Goal: Information Seeking & Learning: Learn about a topic

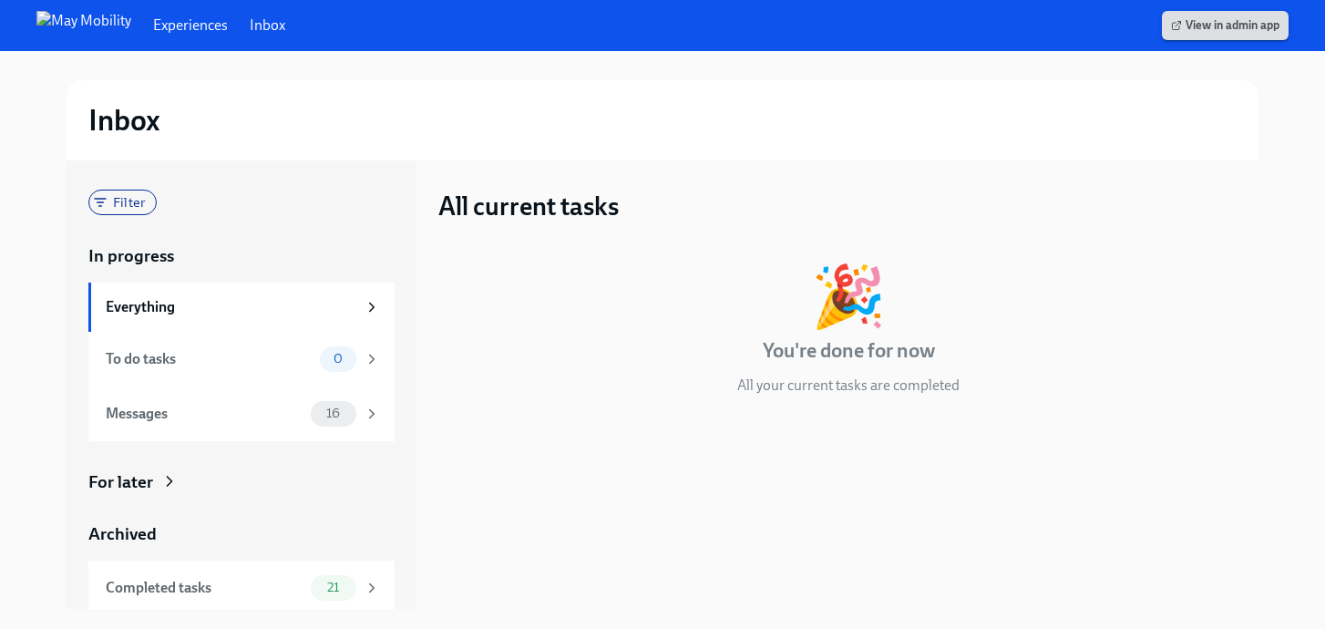
click at [1221, 26] on span "View in admin app" at bounding box center [1225, 25] width 108 height 18
click at [1233, 35] on link "View in admin app" at bounding box center [1225, 25] width 127 height 29
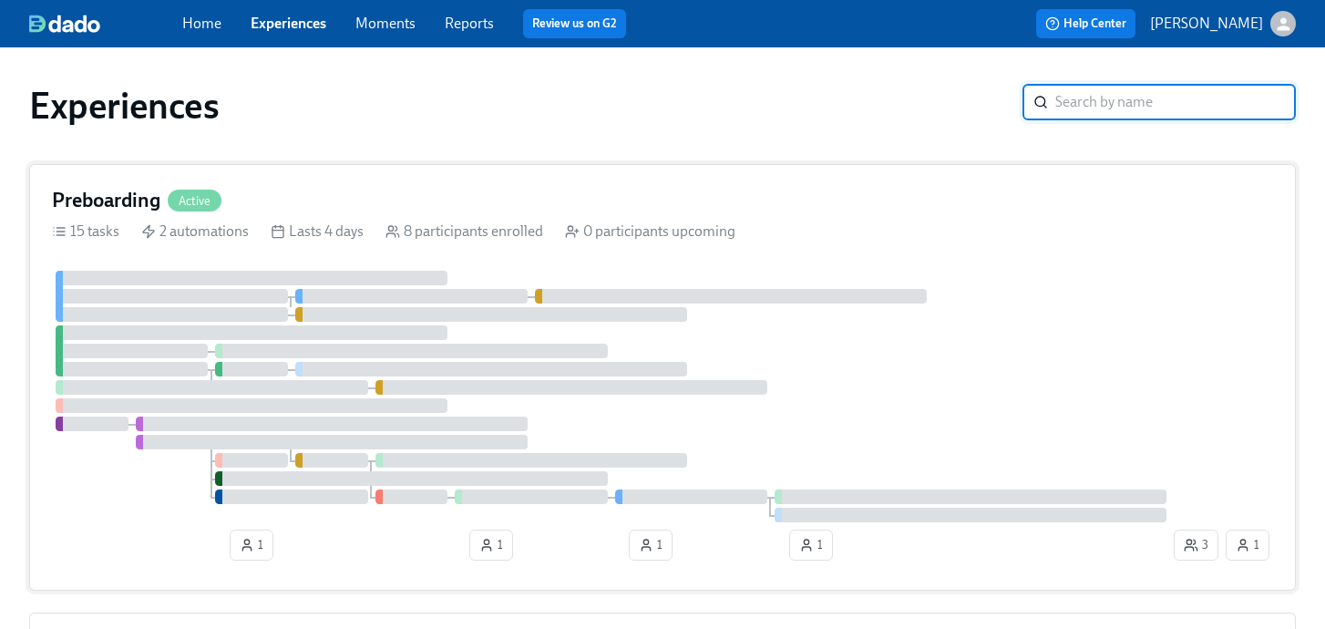
click at [251, 366] on div at bounding box center [251, 369] width 73 height 15
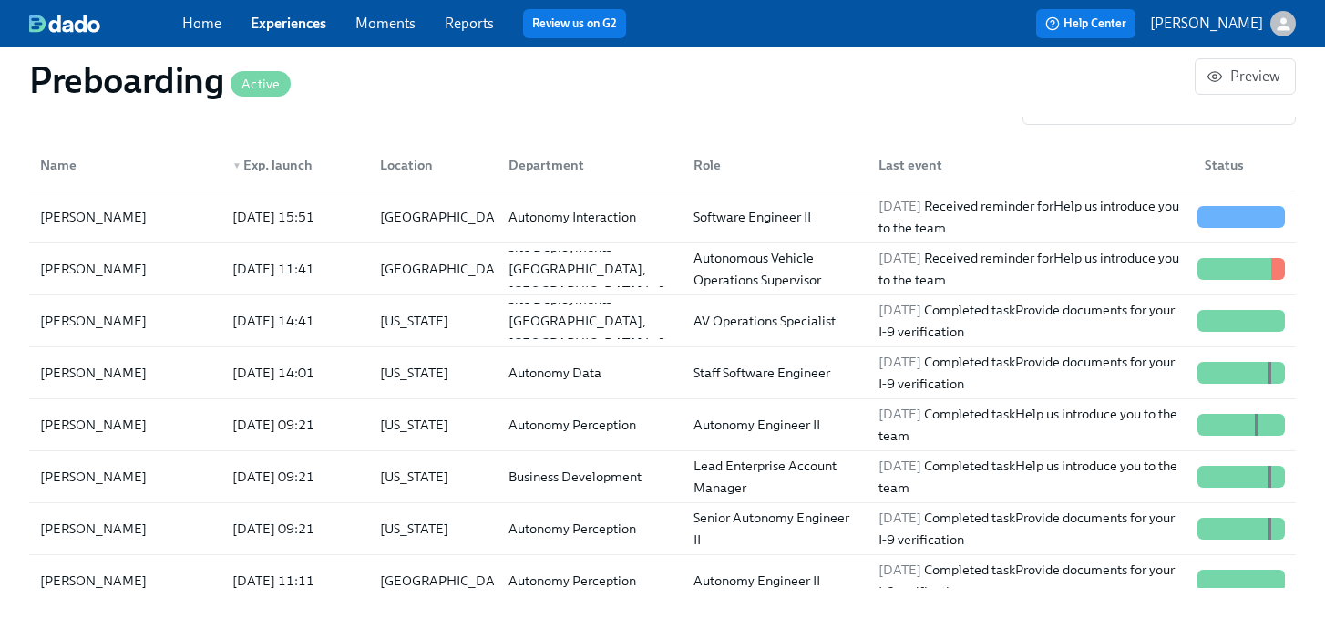
scroll to position [2033, 0]
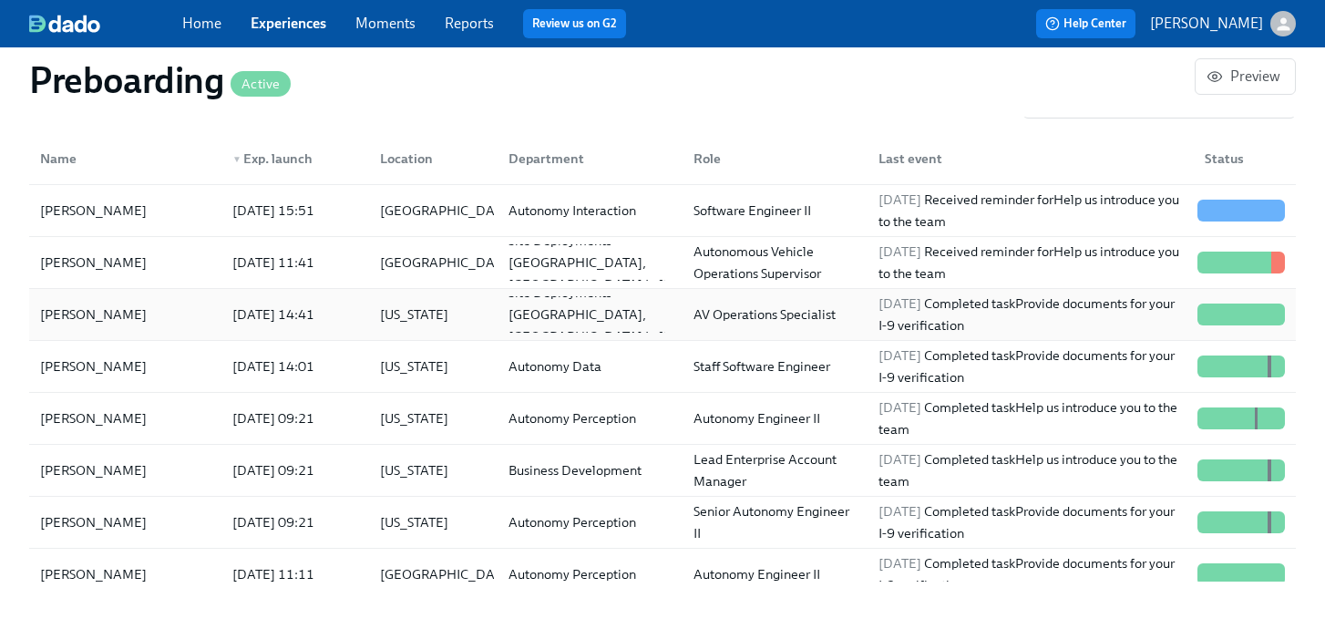
click at [125, 307] on div "[PERSON_NAME]" at bounding box center [93, 314] width 121 height 22
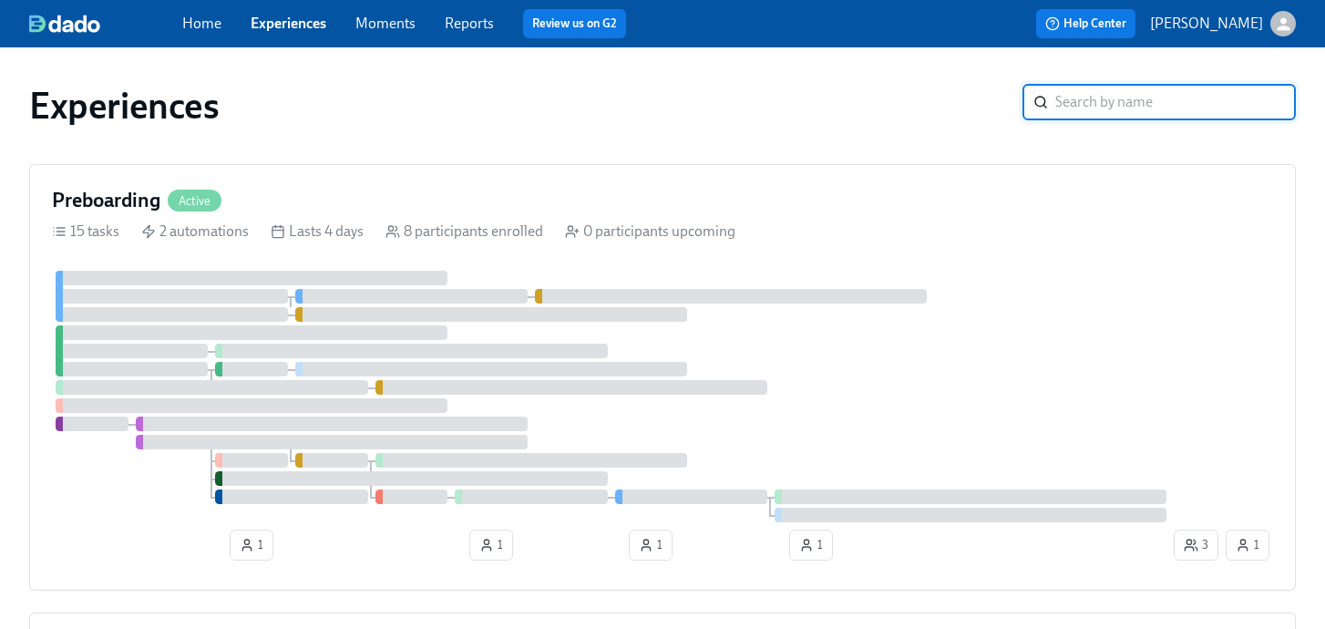
click at [1036, 138] on div "Experiences ​" at bounding box center [663, 105] width 1296 height 73
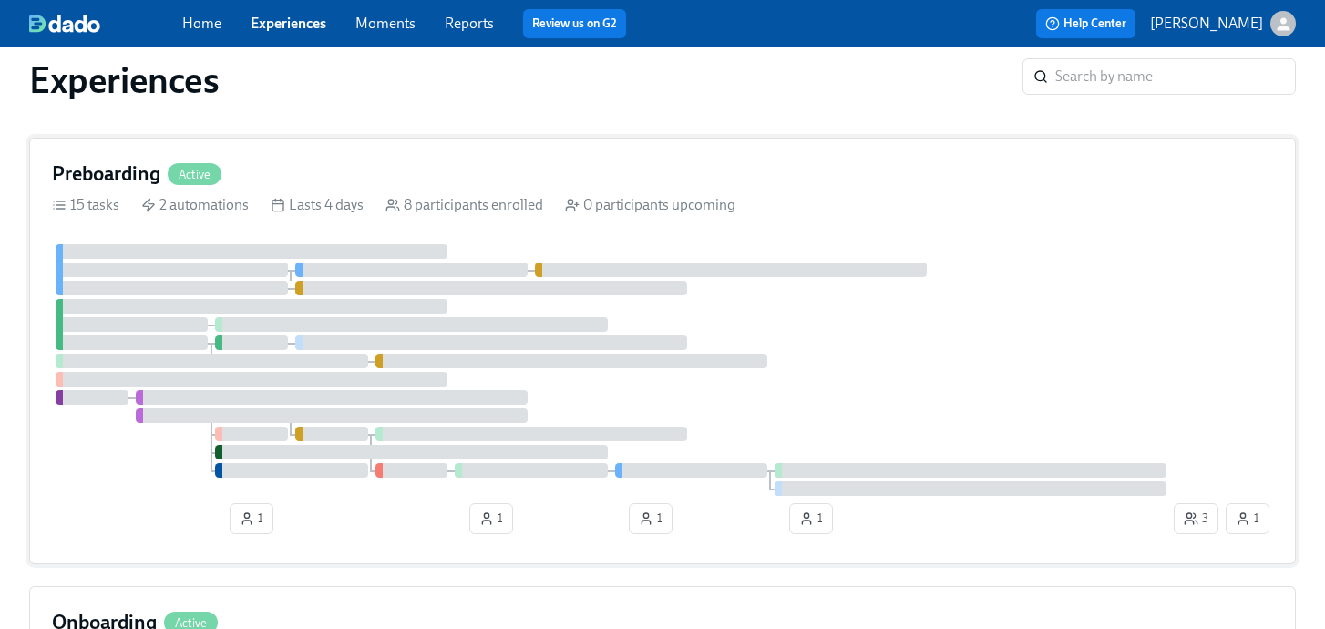
scroll to position [16, 0]
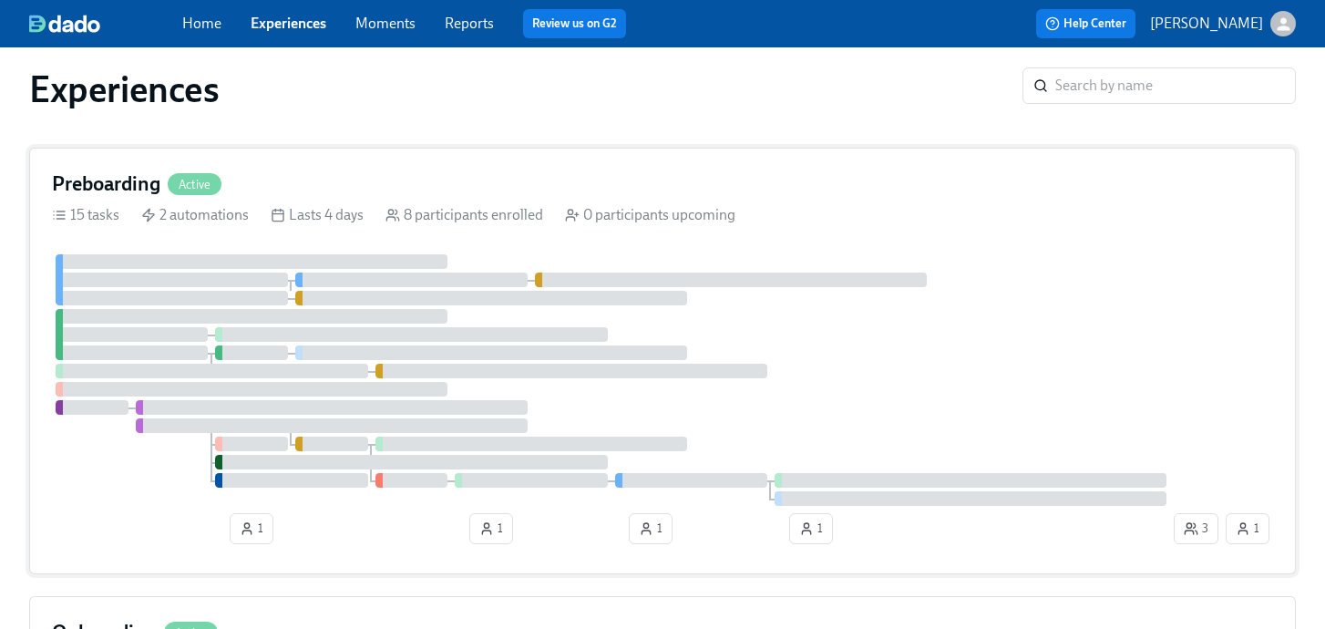
click at [108, 185] on h4 "Preboarding" at bounding box center [106, 183] width 108 height 27
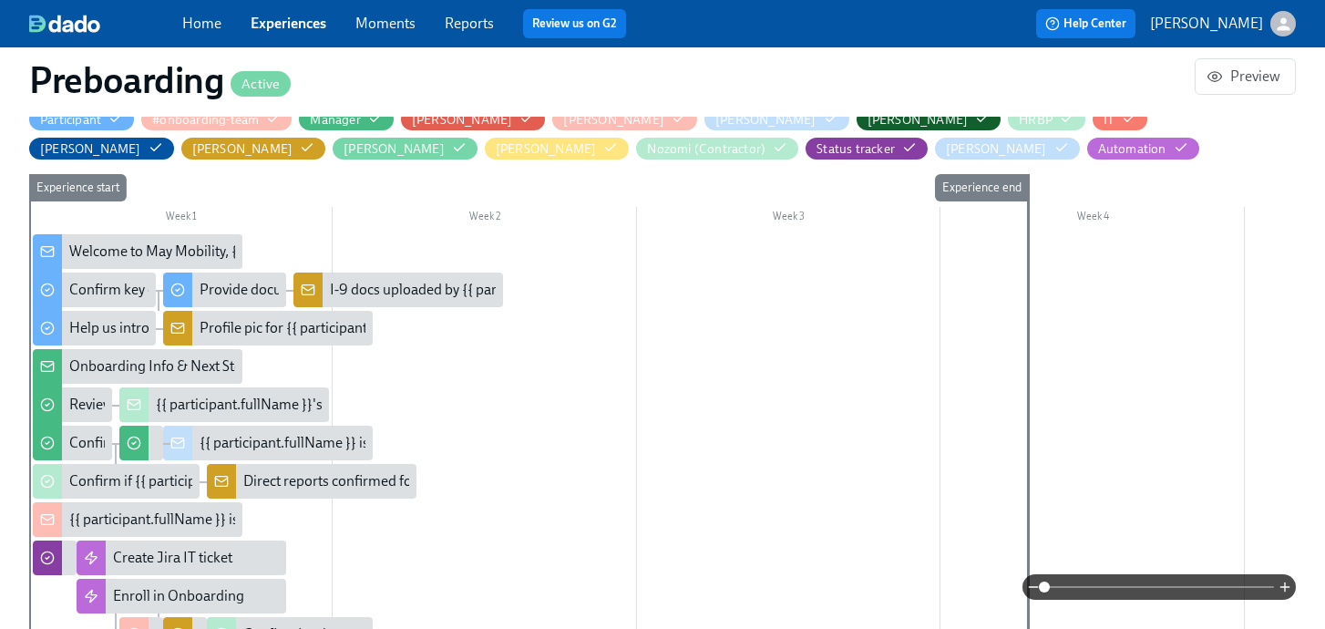
scroll to position [469, 0]
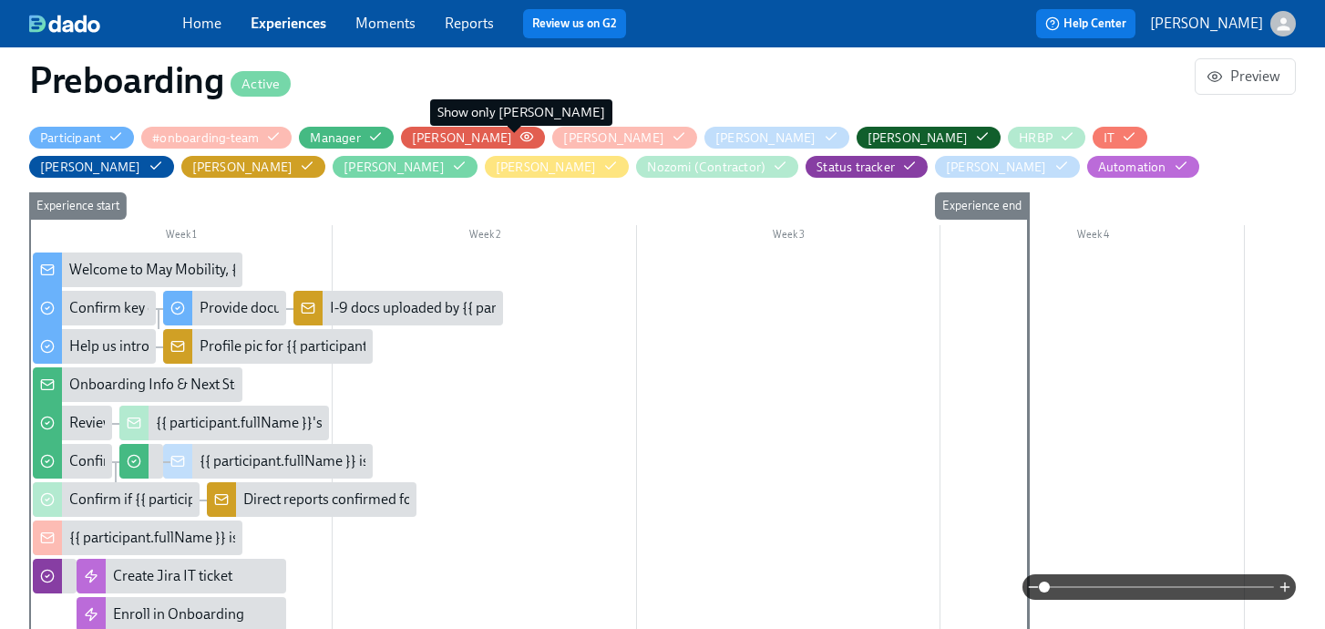
click at [525, 135] on circle "button" at bounding box center [527, 137] width 4 height 4
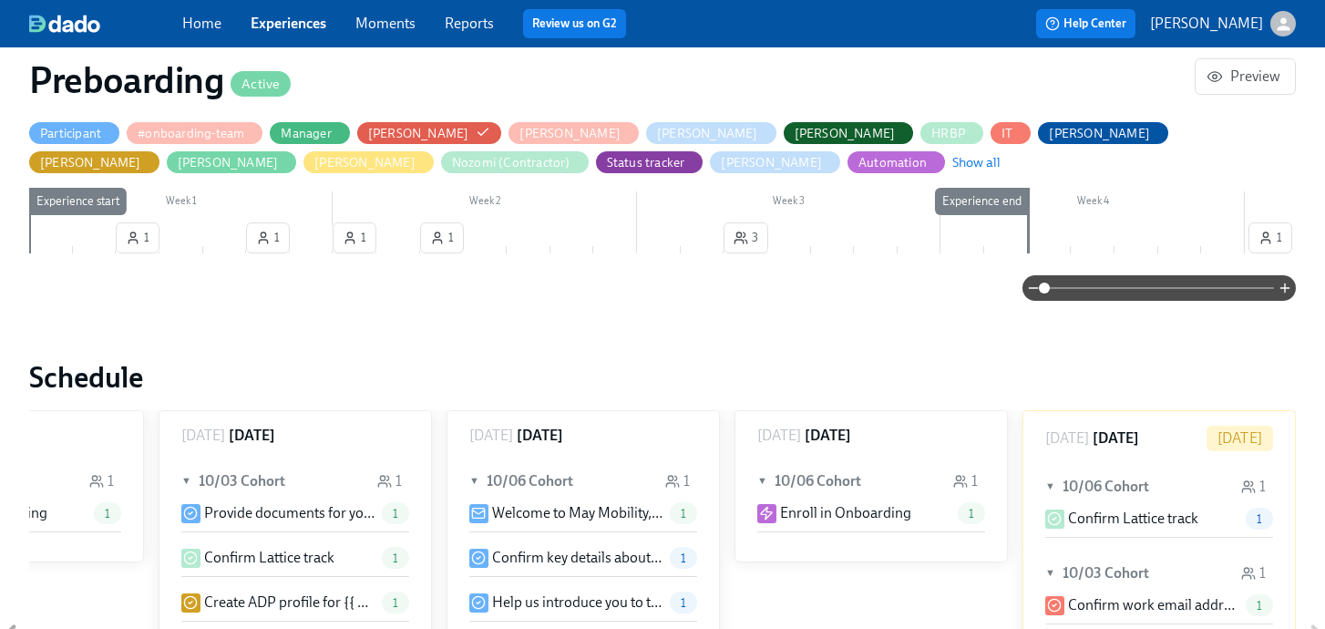
scroll to position [467, 0]
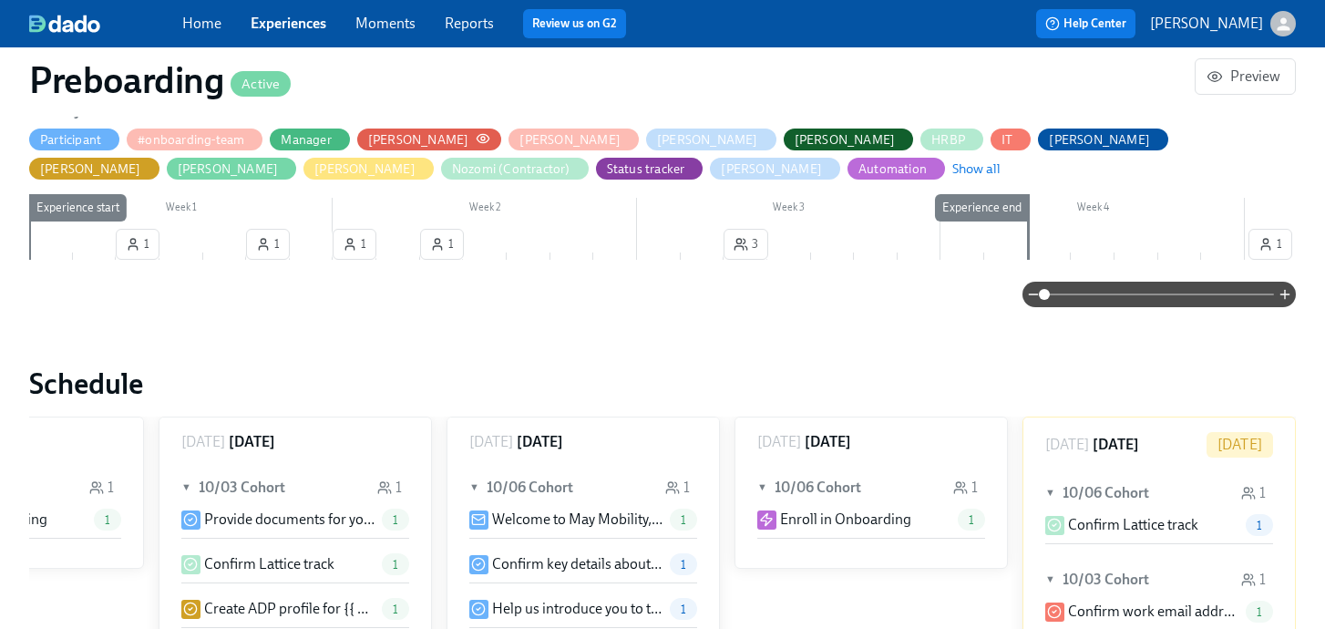
click at [476, 139] on icon "button" at bounding box center [483, 138] width 15 height 15
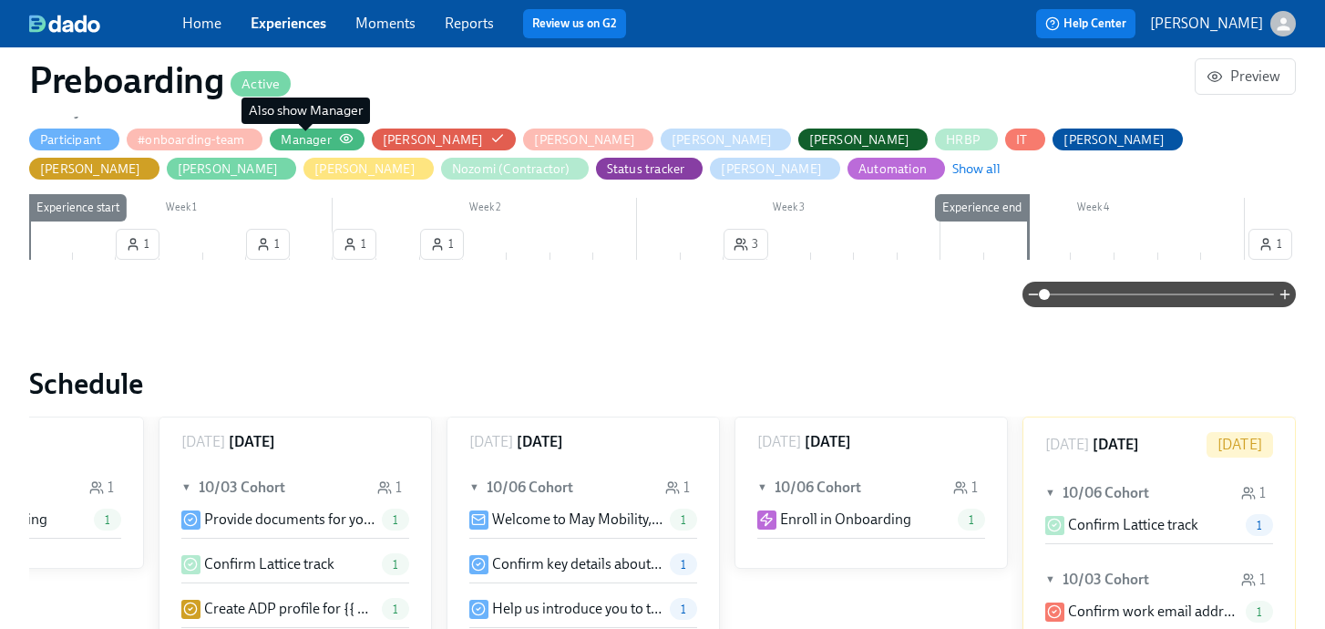
click at [312, 141] on div "Manager" at bounding box center [306, 139] width 50 height 17
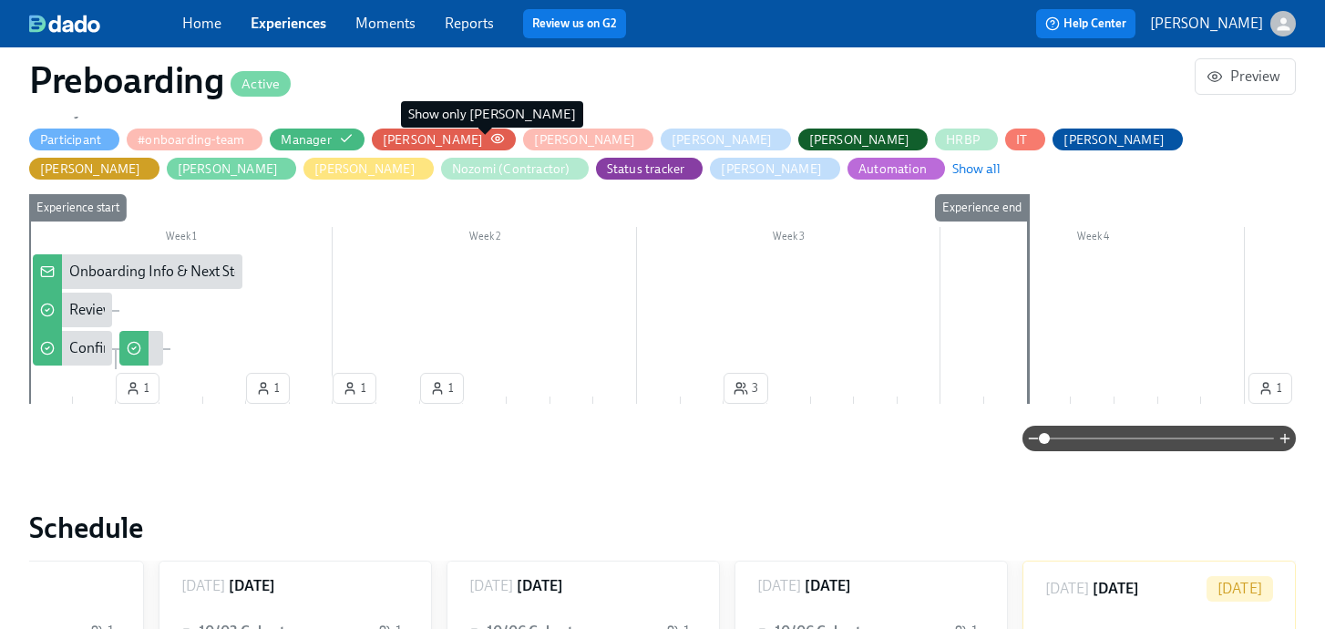
click at [490, 138] on icon "button" at bounding box center [497, 138] width 15 height 15
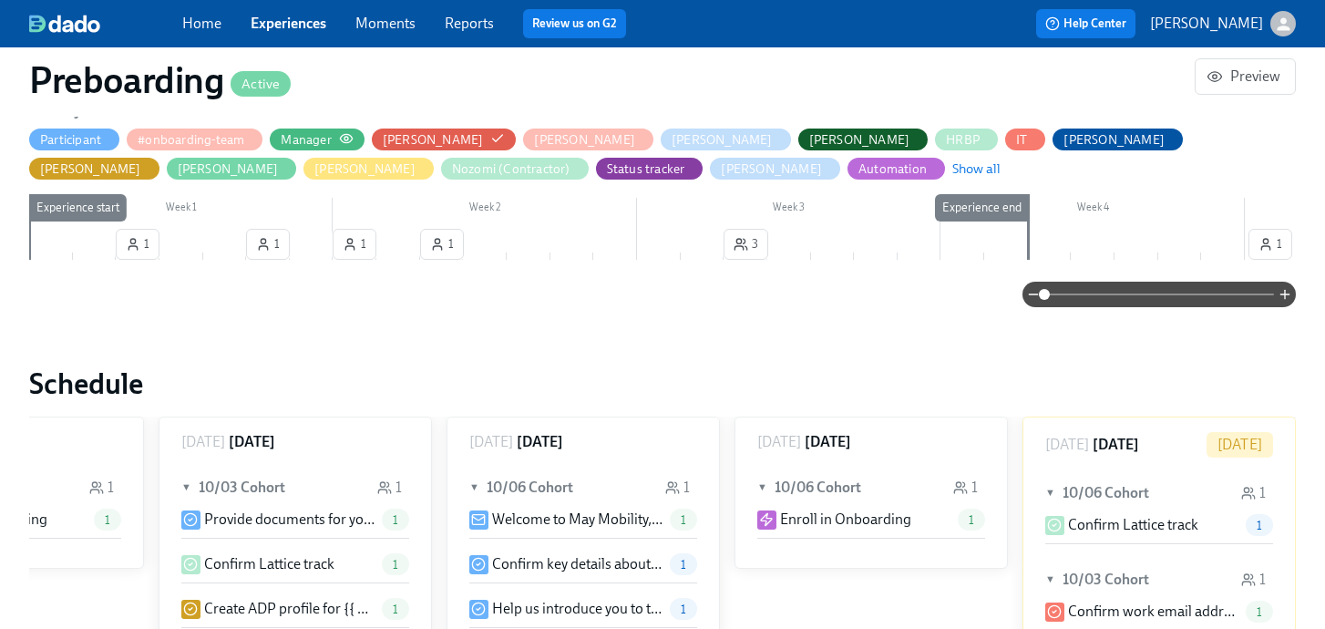
click at [335, 144] on div "Manager" at bounding box center [317, 139] width 72 height 17
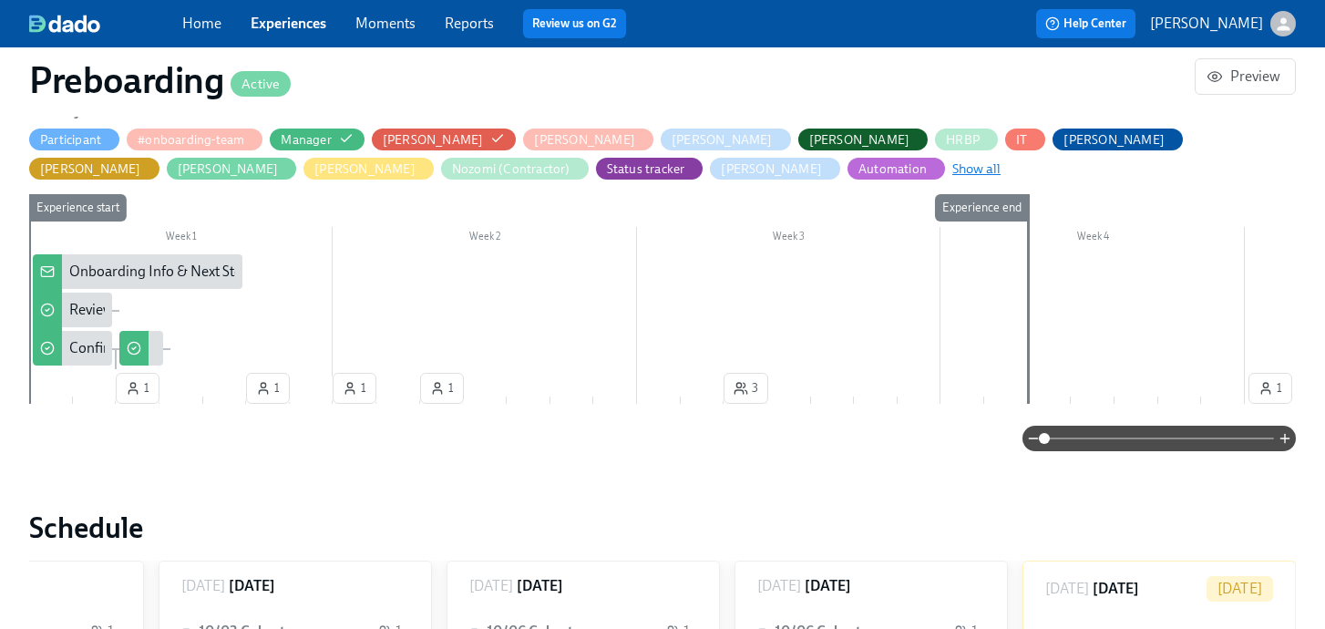
click at [952, 172] on span "Show all" at bounding box center [976, 168] width 48 height 18
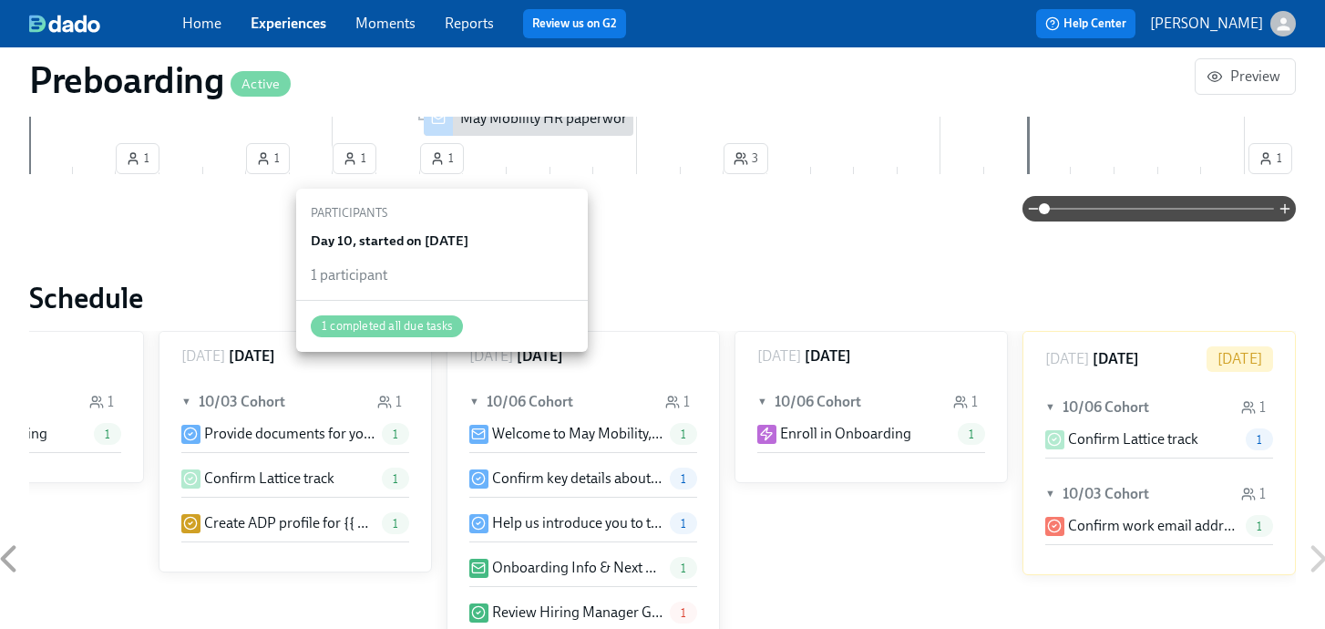
scroll to position [1116, 0]
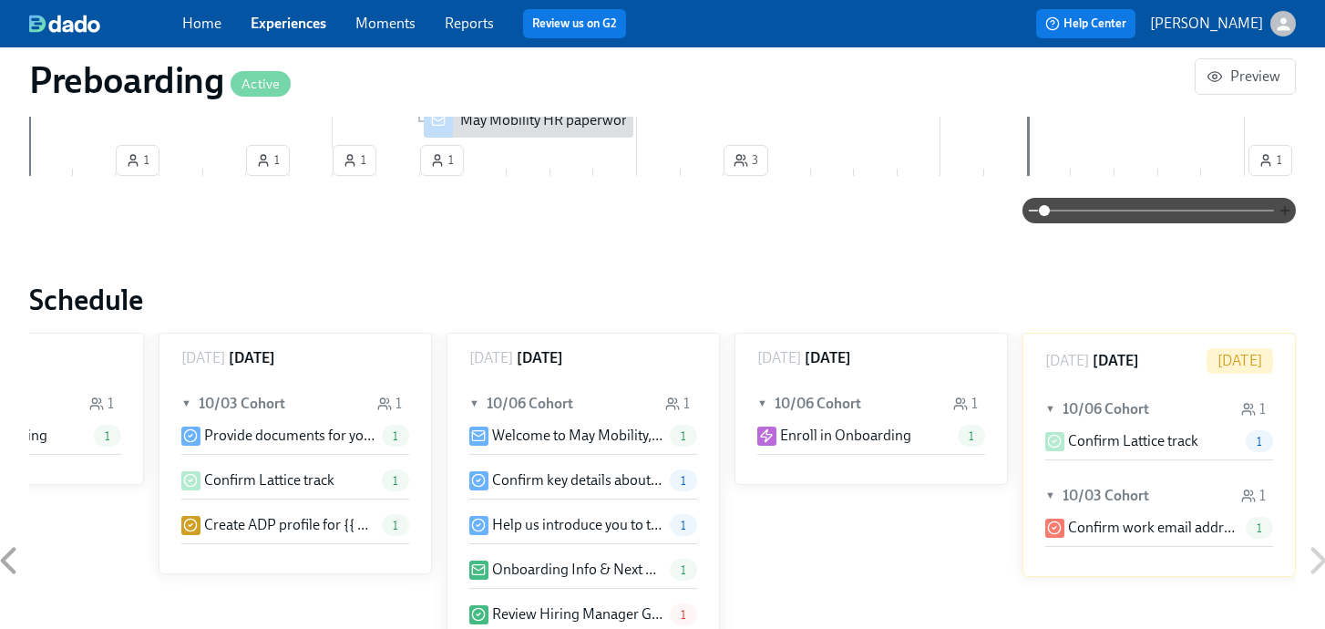
click at [1285, 212] on icon "button" at bounding box center [1284, 210] width 15 height 15
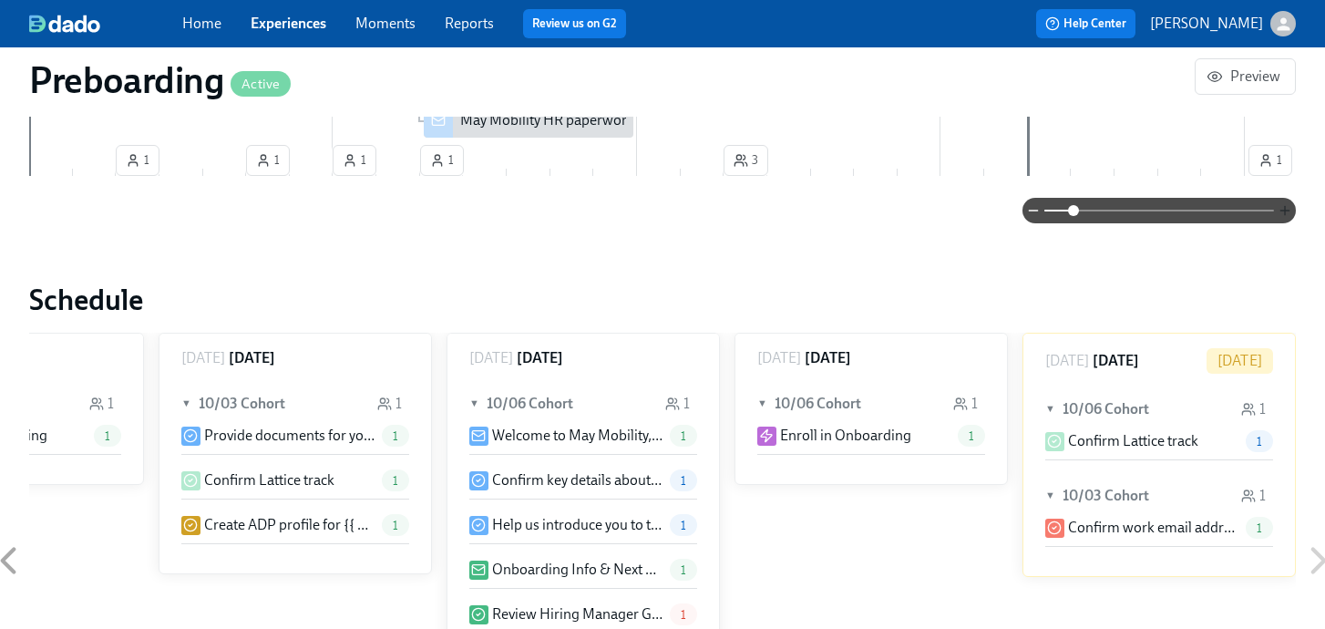
click at [1285, 212] on icon "button" at bounding box center [1284, 210] width 15 height 15
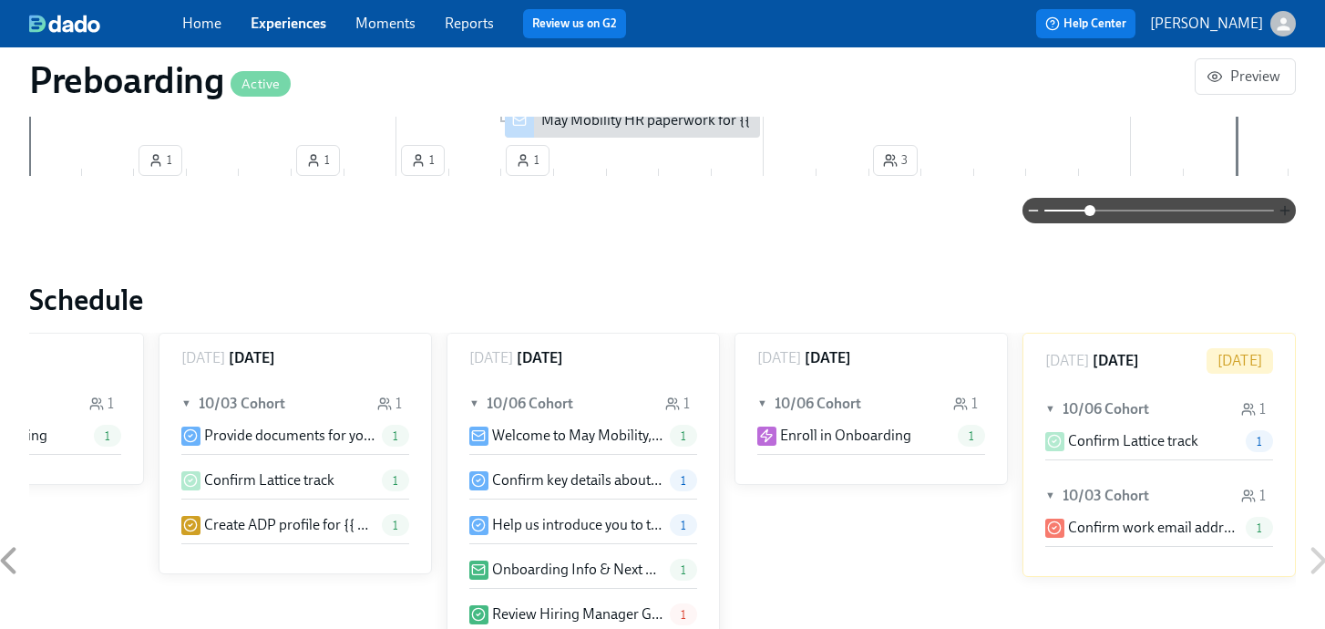
click at [1285, 212] on icon "button" at bounding box center [1284, 210] width 15 height 15
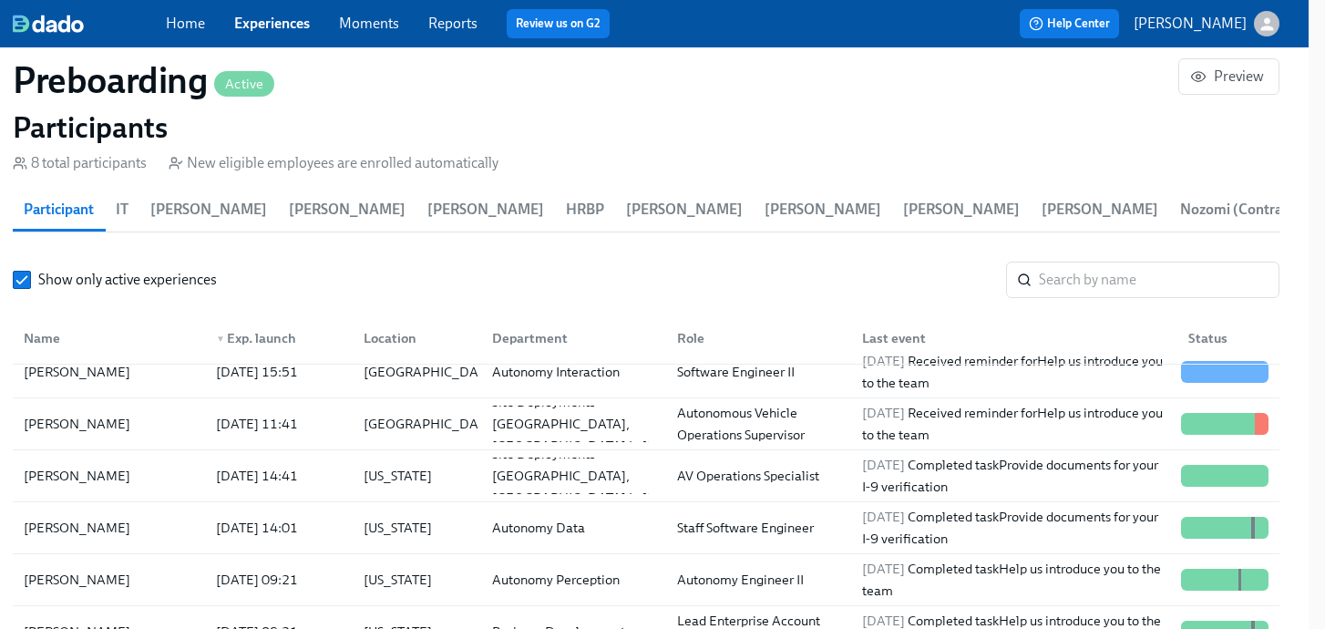
scroll to position [0, 0]
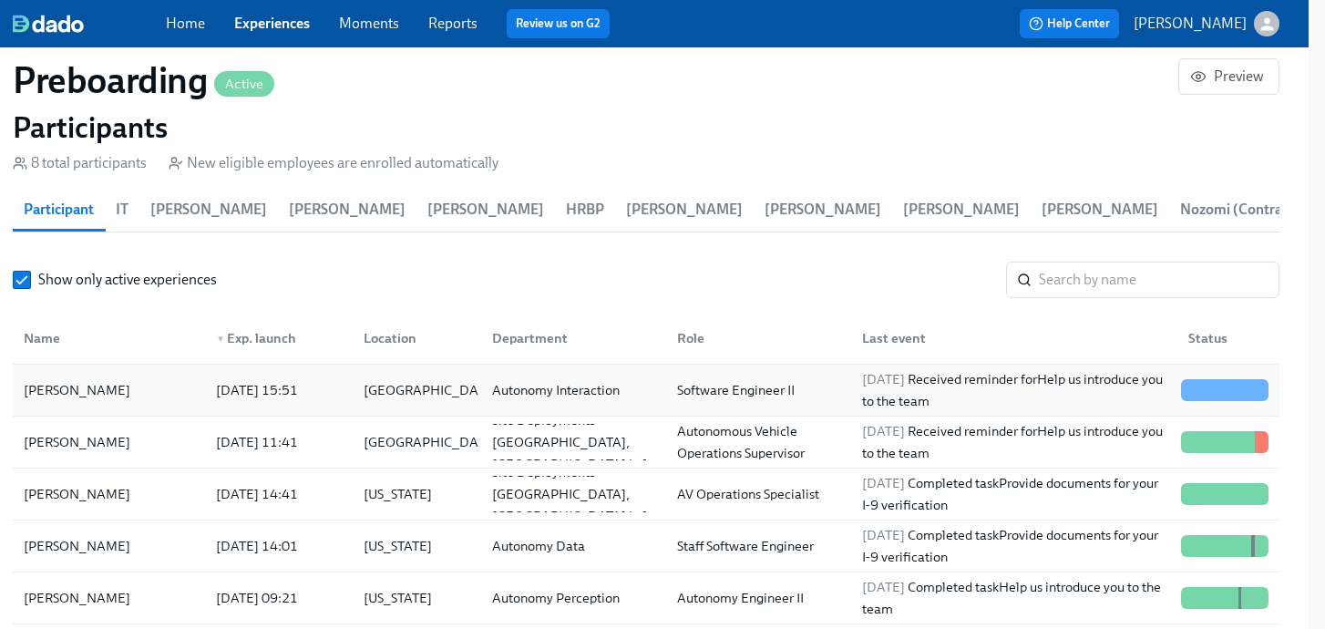
click at [57, 392] on div "[PERSON_NAME]" at bounding box center [76, 390] width 121 height 22
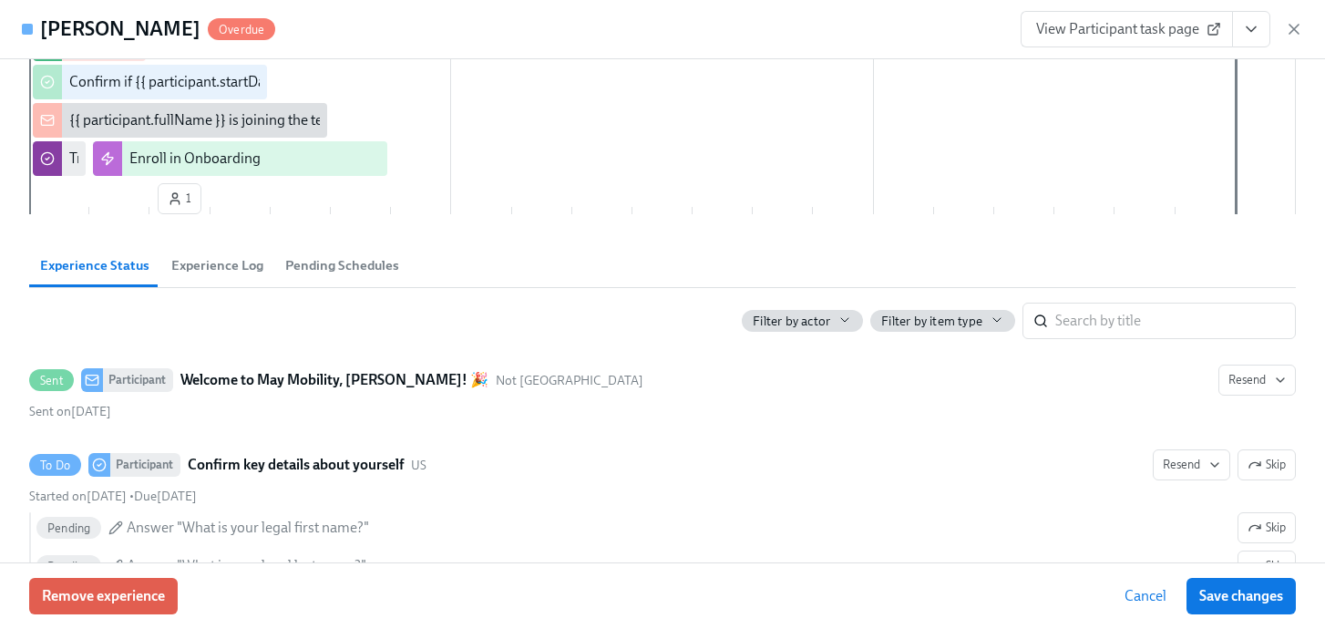
scroll to position [549, 0]
click at [220, 268] on span "Experience Log" at bounding box center [217, 264] width 92 height 21
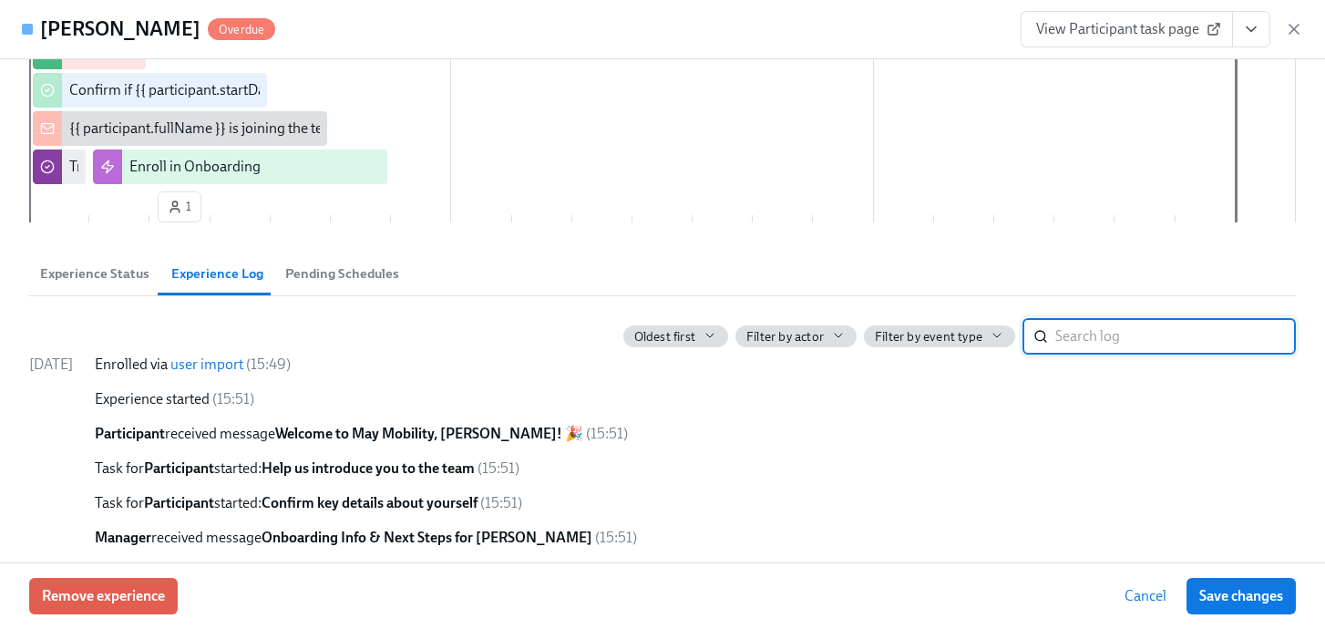
scroll to position [542, 0]
click at [119, 272] on span "Experience Status" at bounding box center [94, 271] width 109 height 21
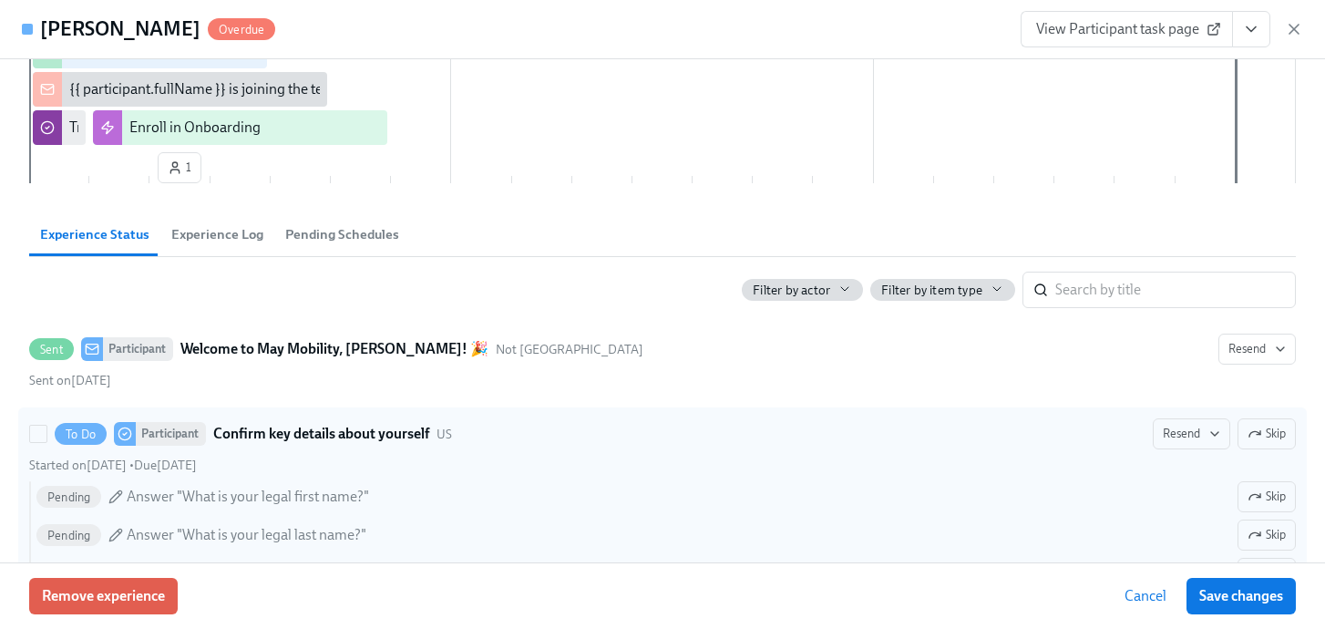
scroll to position [579, 0]
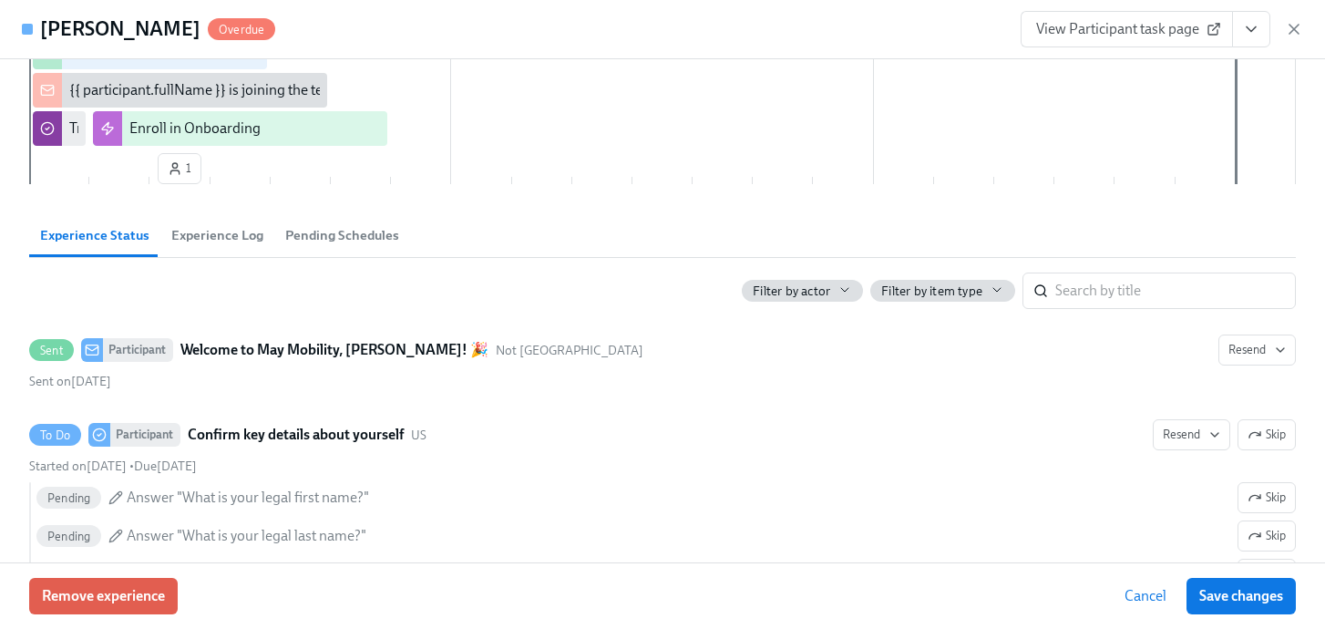
click at [215, 241] on span "Experience Log" at bounding box center [217, 235] width 92 height 21
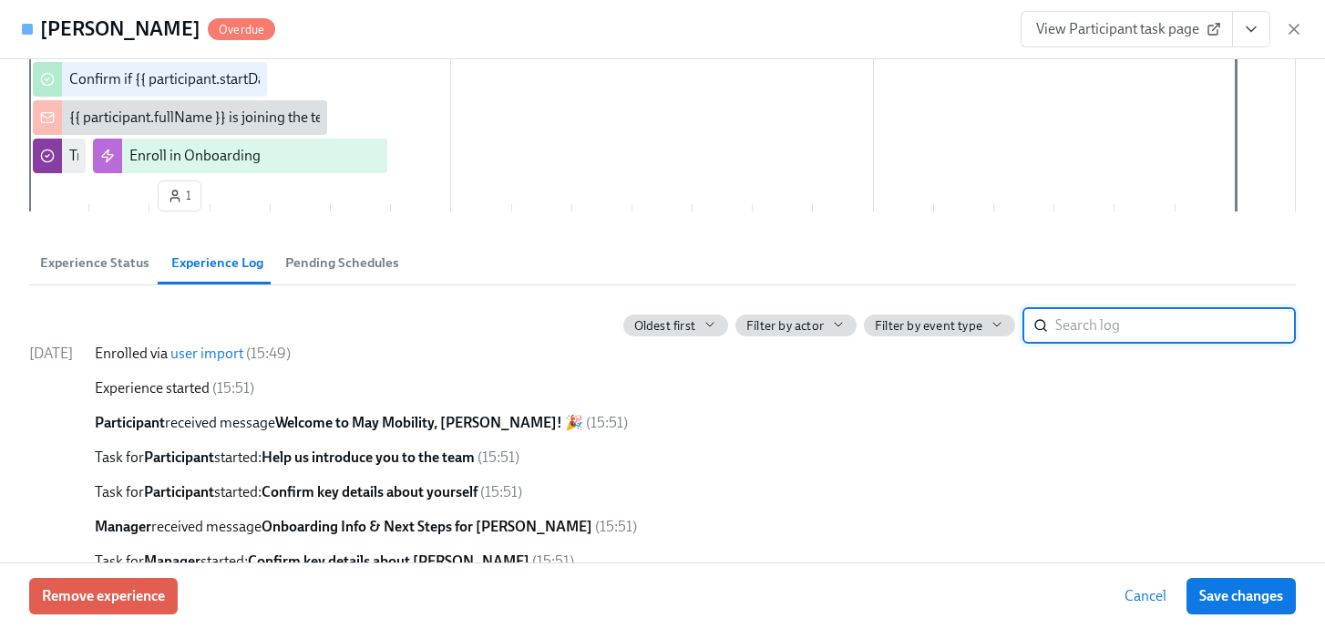
scroll to position [556, 0]
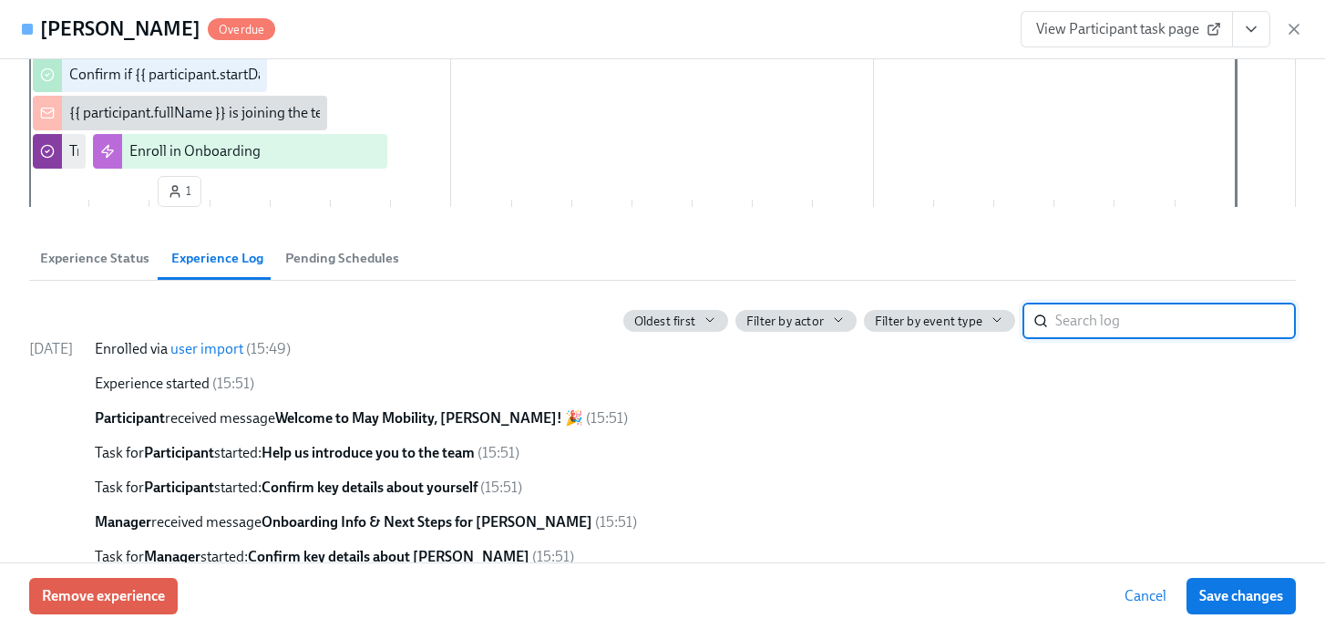
click at [339, 261] on span "Pending Schedules" at bounding box center [342, 258] width 114 height 21
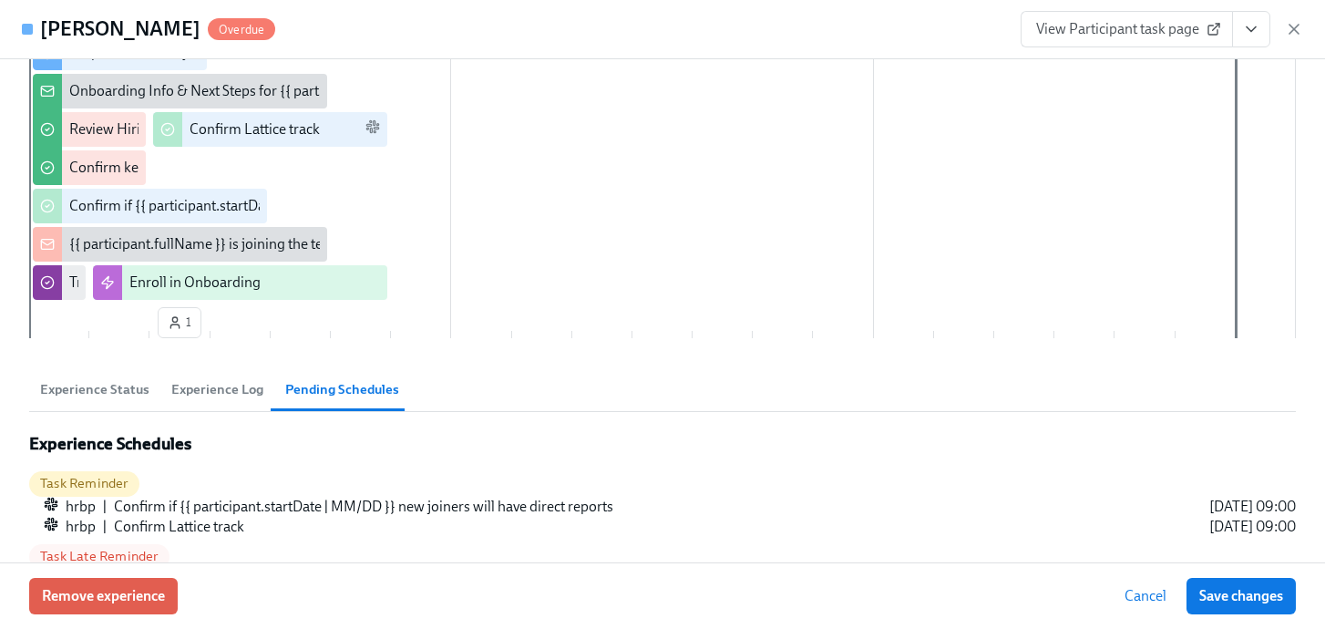
scroll to position [442, 0]
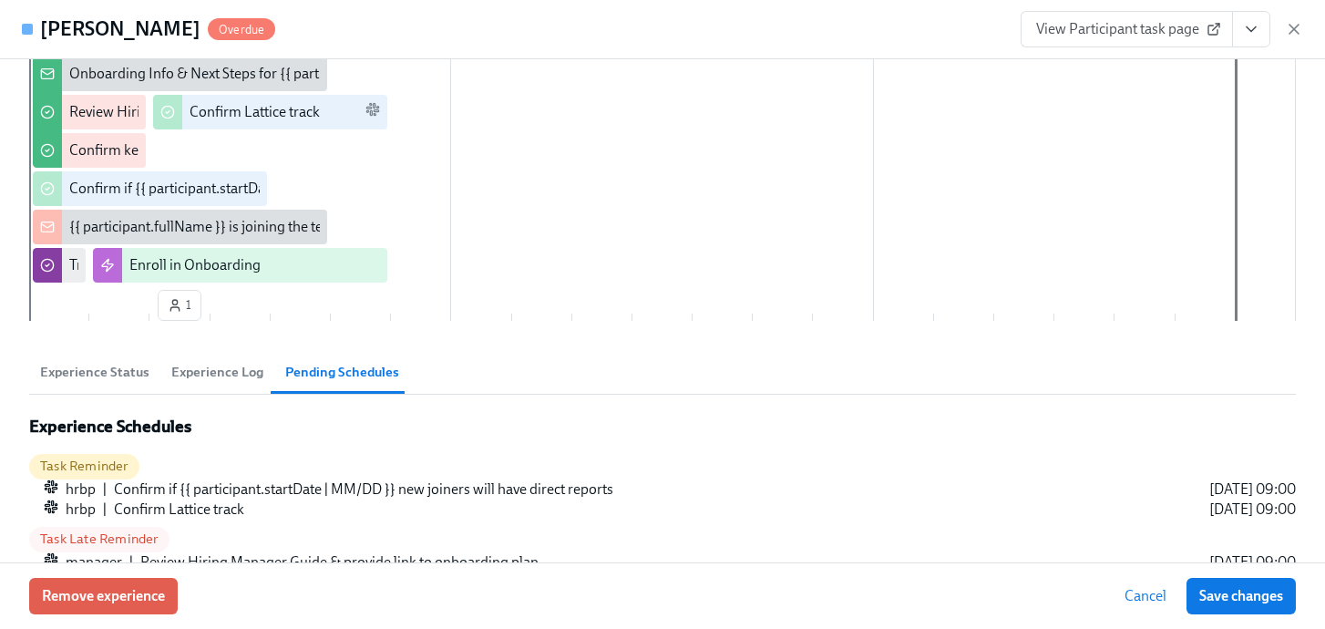
click at [78, 366] on span "Experience Status" at bounding box center [94, 372] width 109 height 21
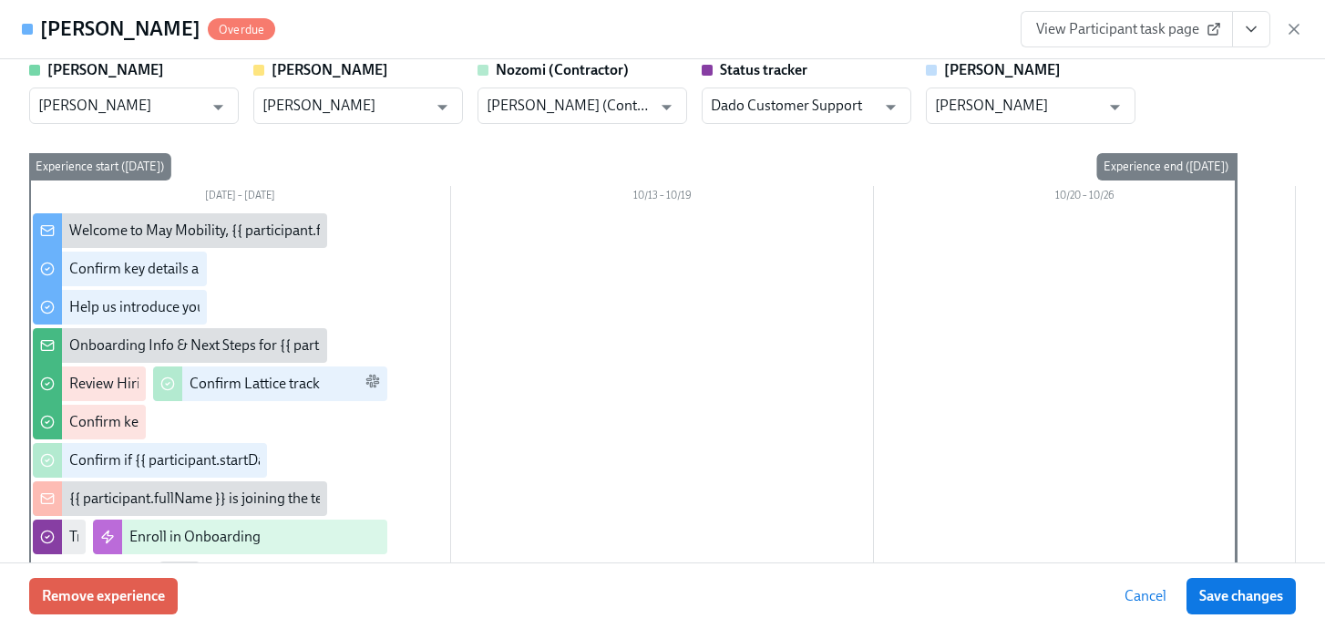
scroll to position [0, 0]
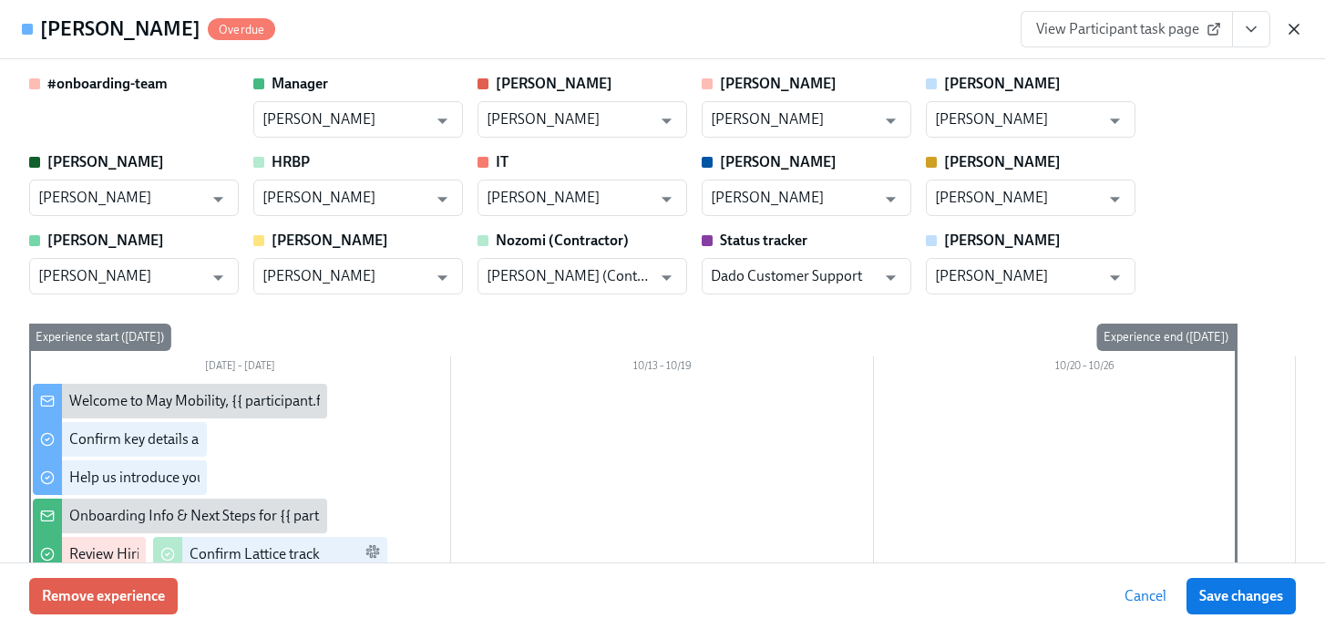
click at [1294, 29] on icon "button" at bounding box center [1293, 29] width 9 height 9
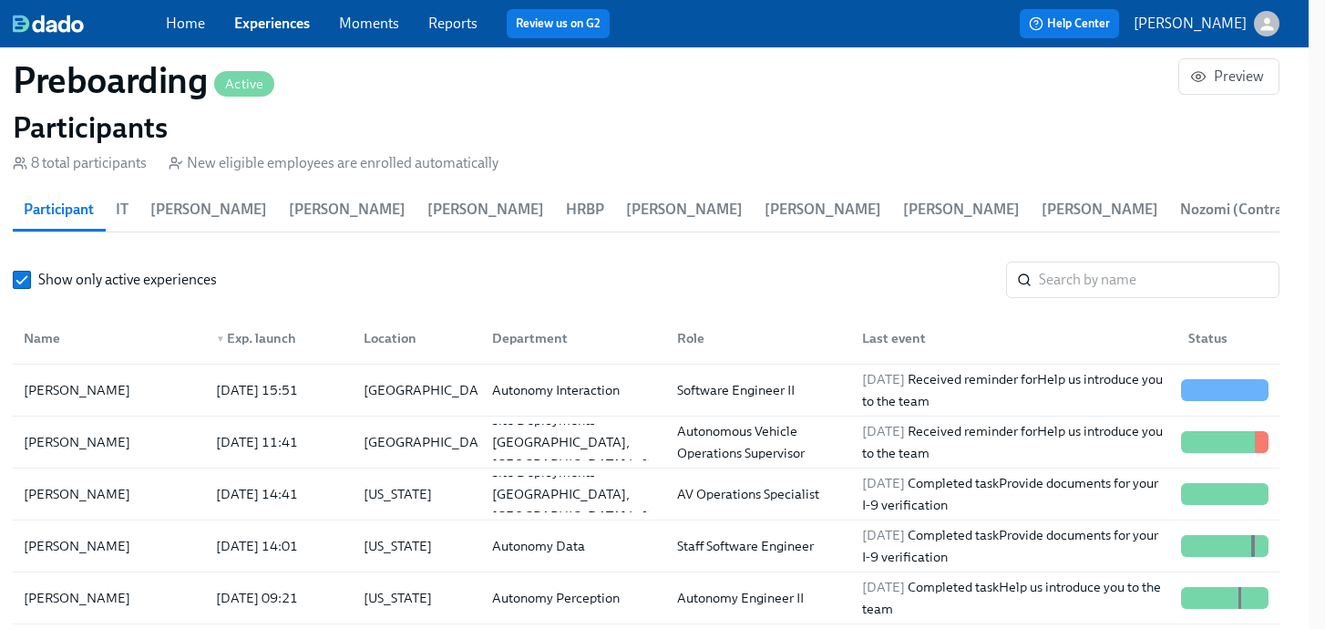
click at [181, 29] on link "Home" at bounding box center [185, 23] width 39 height 17
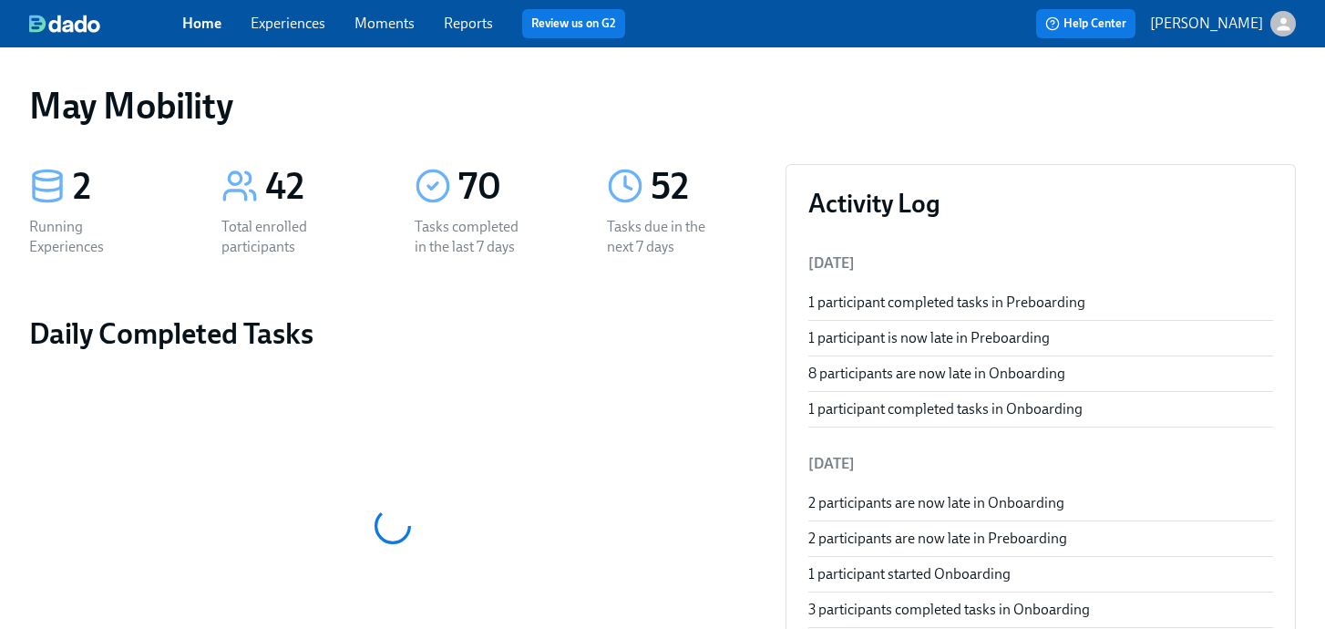
click at [283, 17] on link "Experiences" at bounding box center [288, 23] width 75 height 17
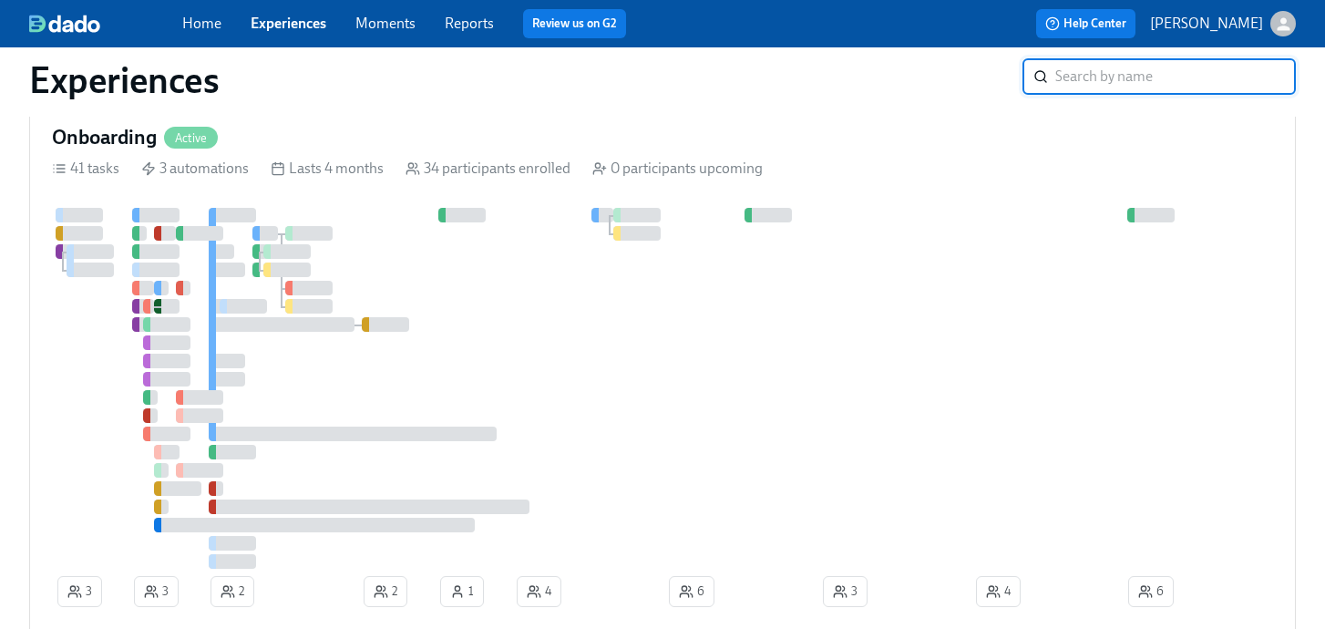
scroll to position [518, 0]
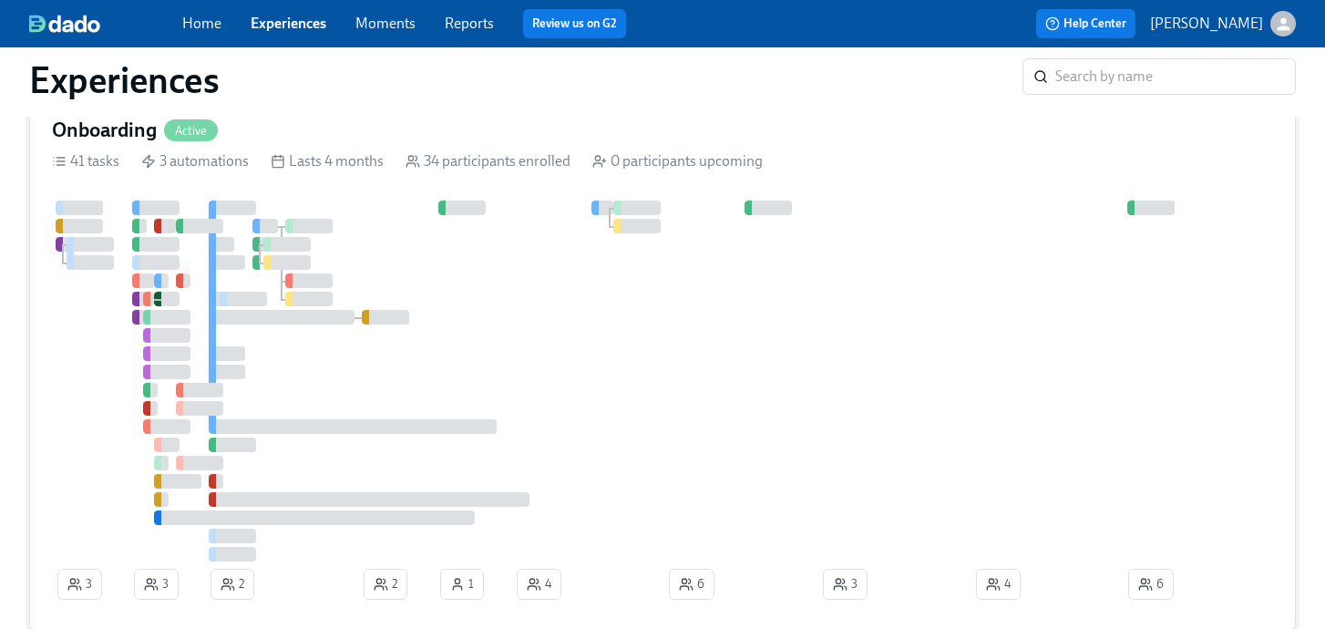
click at [134, 118] on h4 "Onboarding" at bounding box center [104, 130] width 105 height 27
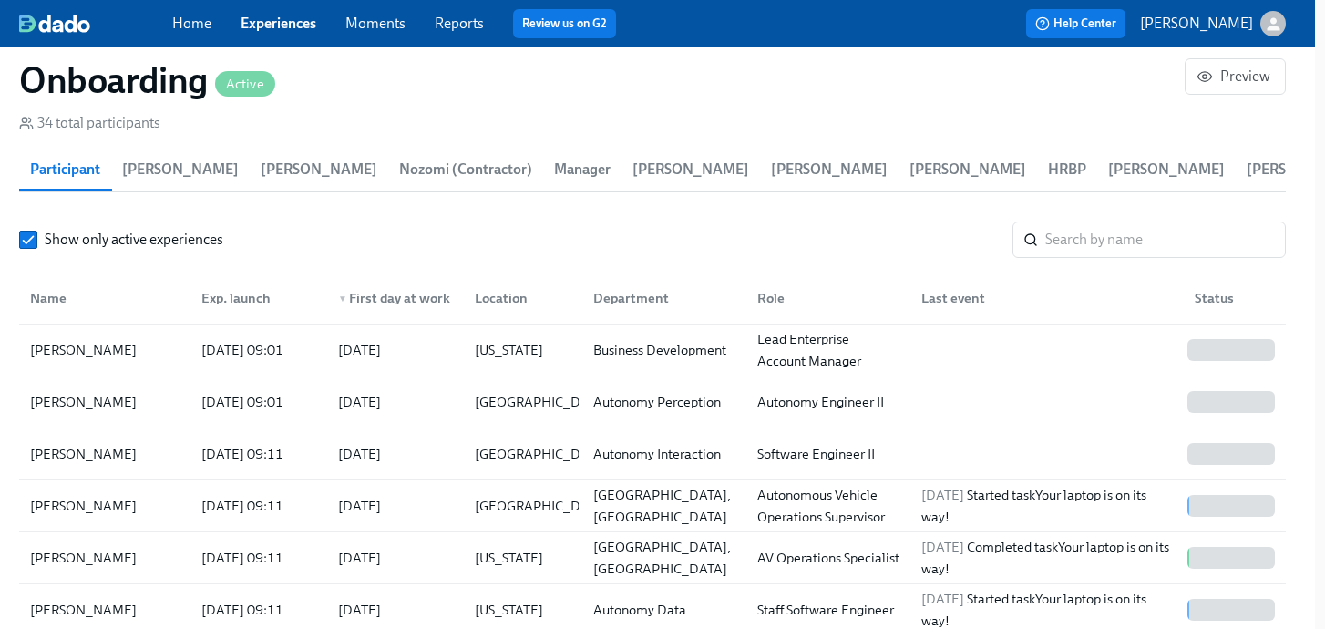
scroll to position [2320, 10]
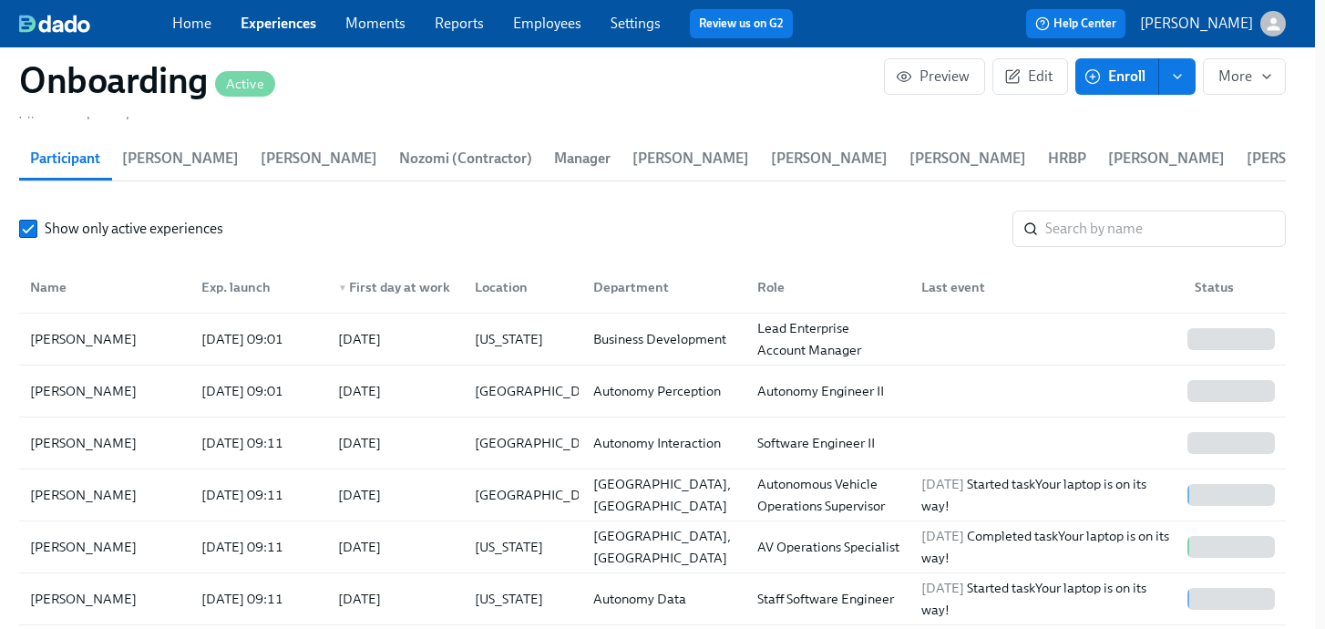
click at [542, 27] on link "Employees" at bounding box center [547, 23] width 68 height 17
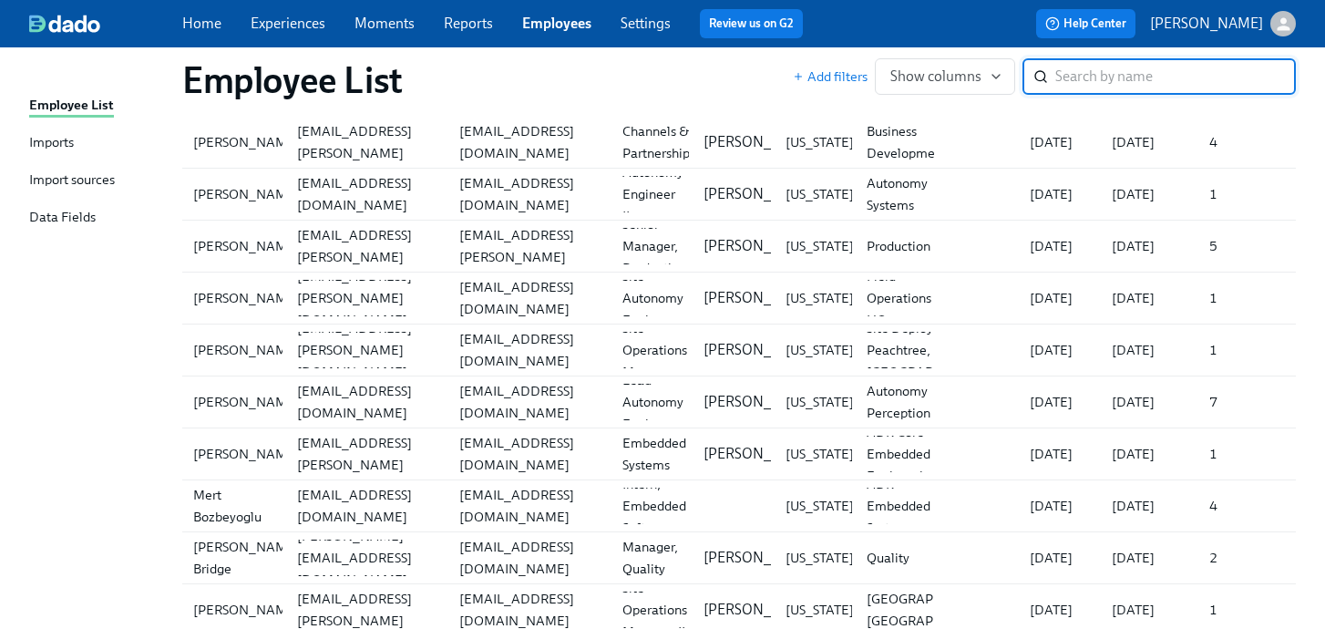
scroll to position [2050, 0]
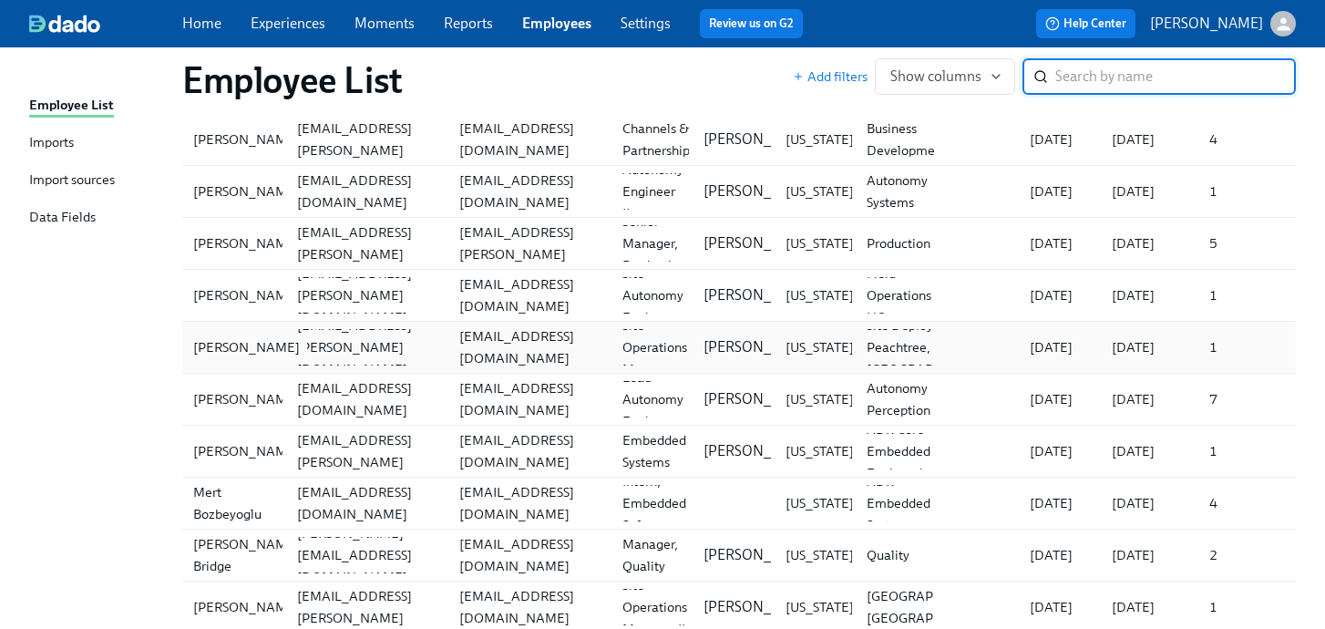
click at [216, 343] on div "[PERSON_NAME]" at bounding box center [246, 347] width 121 height 22
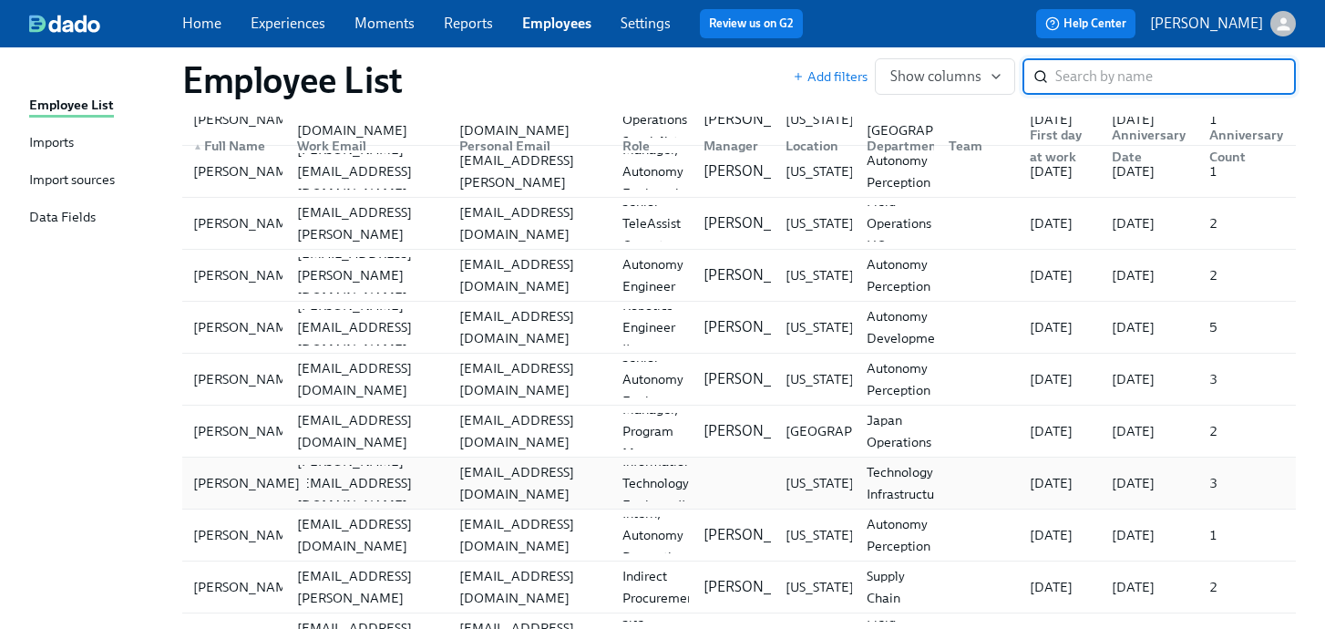
scroll to position [201, 0]
click at [1107, 87] on input "search" at bounding box center [1175, 76] width 241 height 36
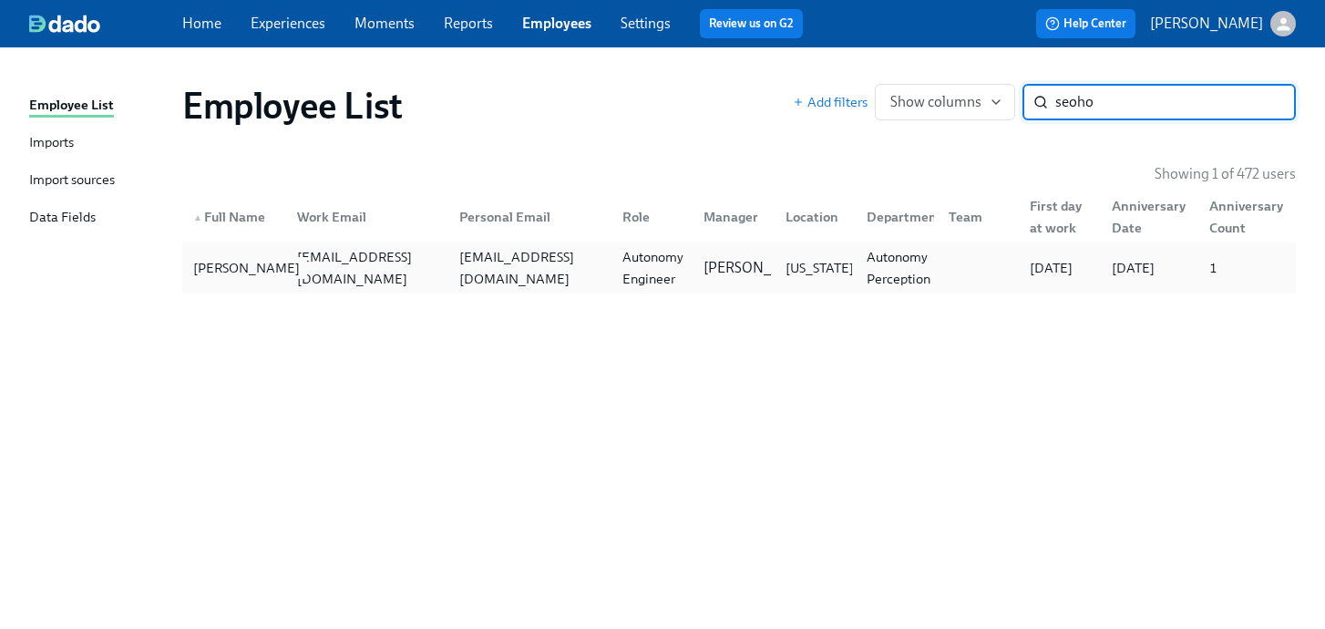
type input "seoho"
click at [220, 264] on div "[PERSON_NAME]" at bounding box center [246, 268] width 121 height 22
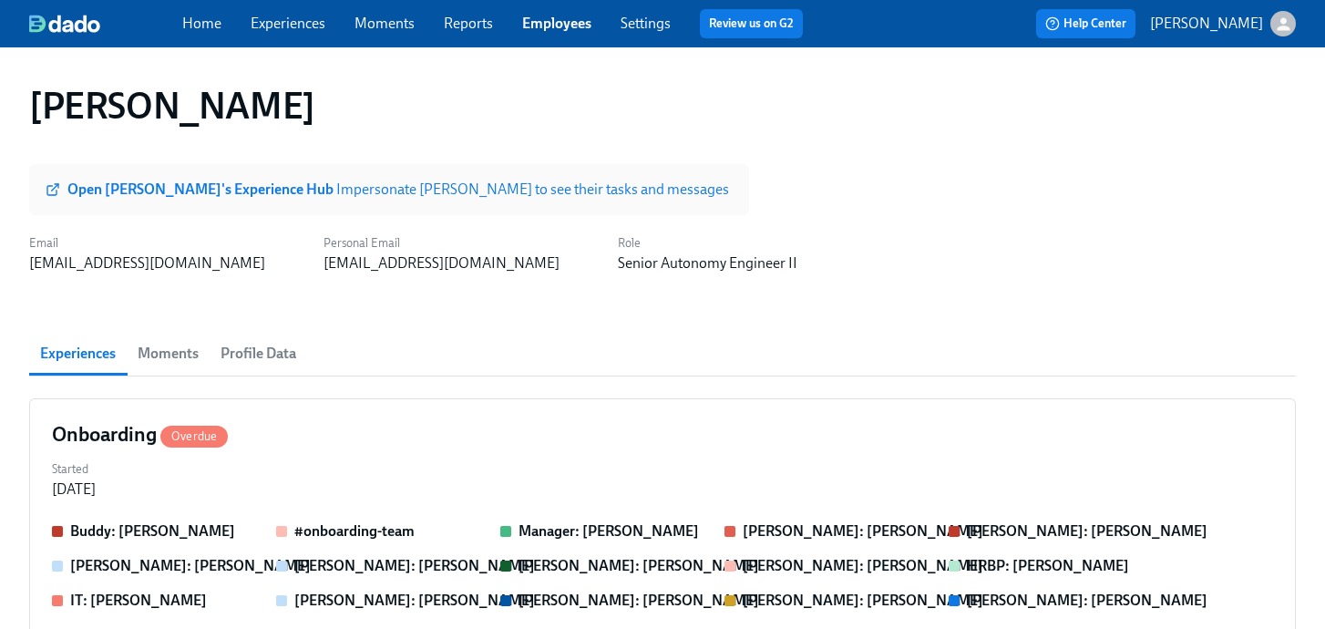
click at [276, 347] on span "Profile Data" at bounding box center [258, 354] width 76 height 26
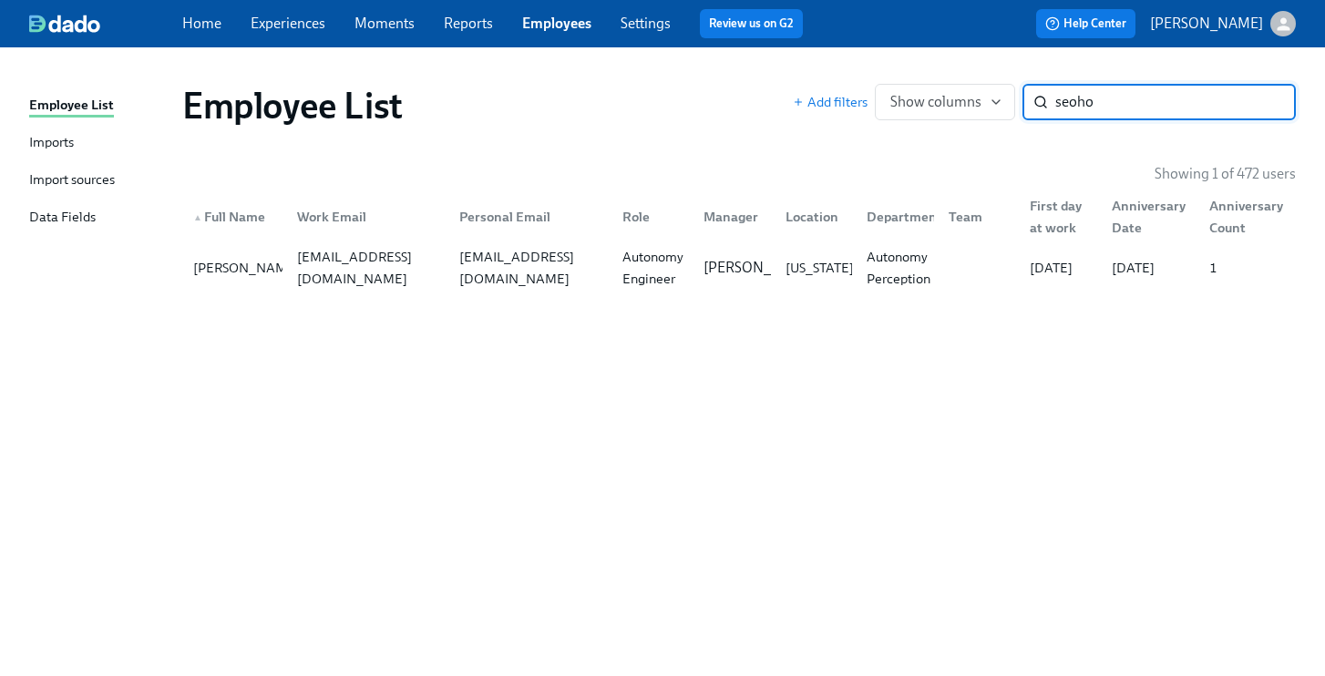
click at [1274, 110] on input "seoho" at bounding box center [1175, 102] width 241 height 36
click at [1267, 102] on input "seoho" at bounding box center [1175, 102] width 241 height 36
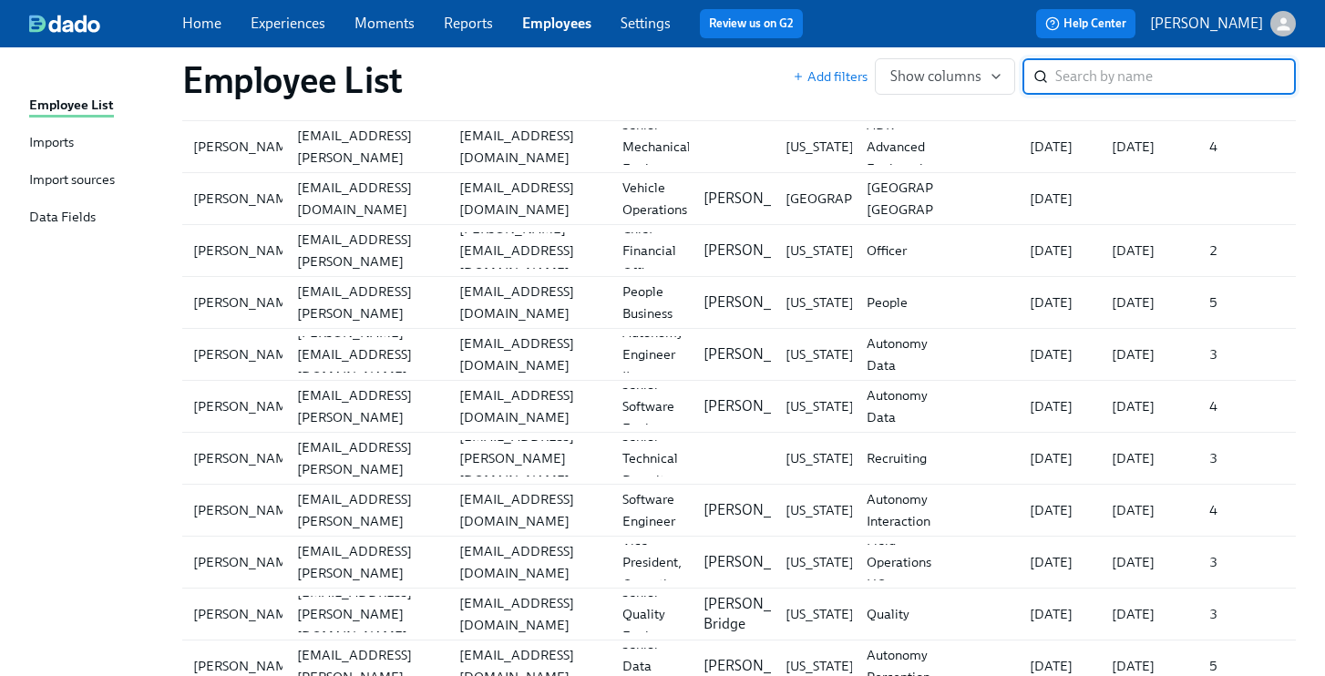
scroll to position [2668, 0]
click at [241, 306] on div "[PERSON_NAME]" at bounding box center [246, 301] width 121 height 22
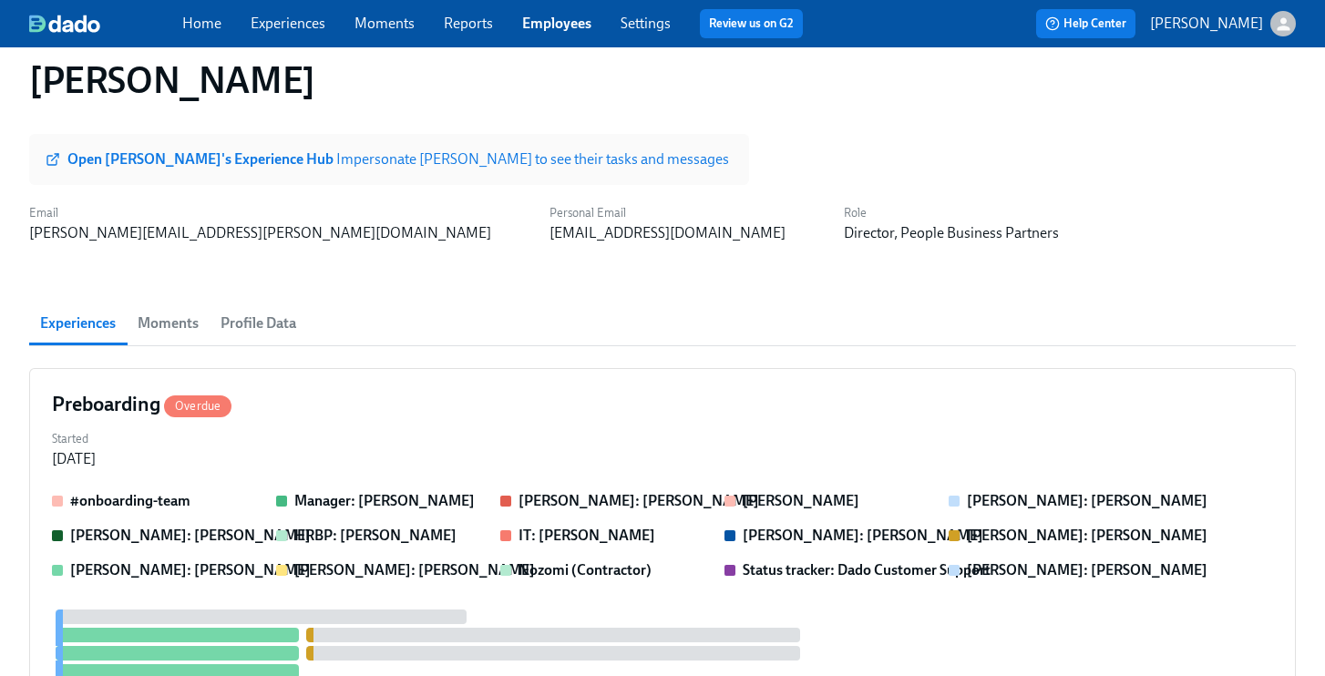
scroll to position [31, 0]
click at [251, 319] on span "Profile Data" at bounding box center [258, 323] width 76 height 26
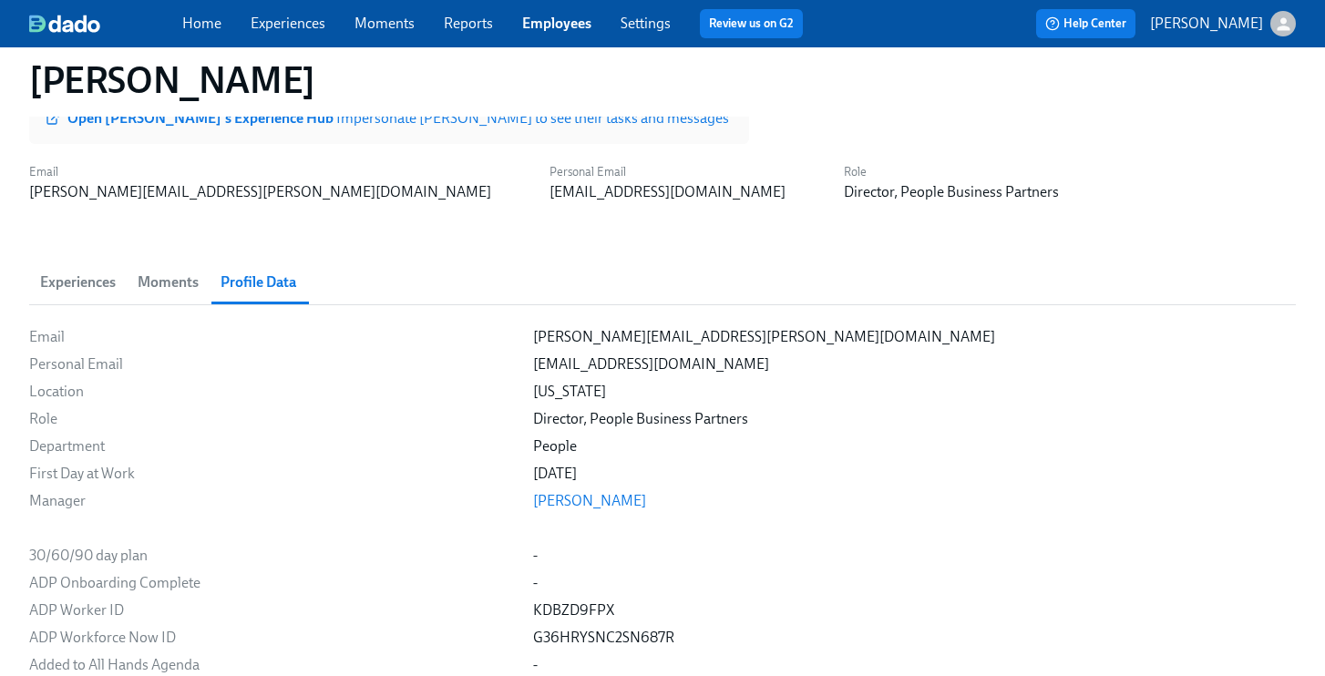
scroll to position [59, 0]
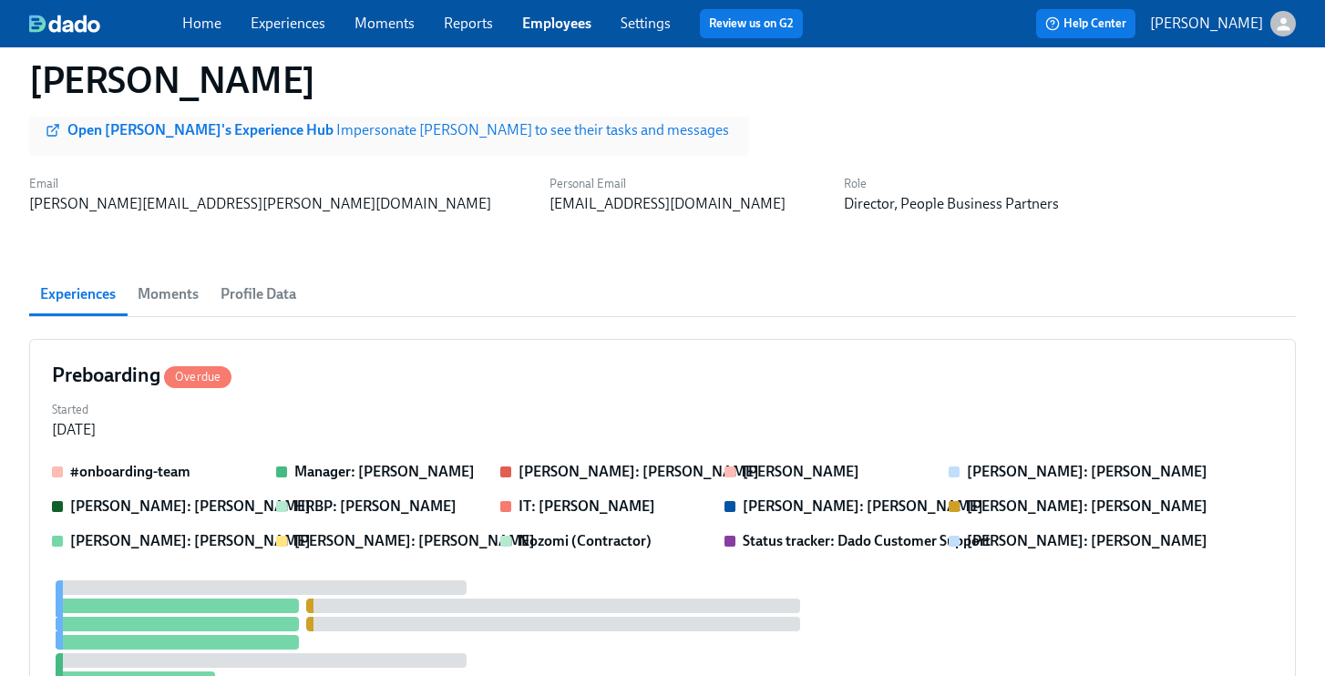
scroll to position [31, 0]
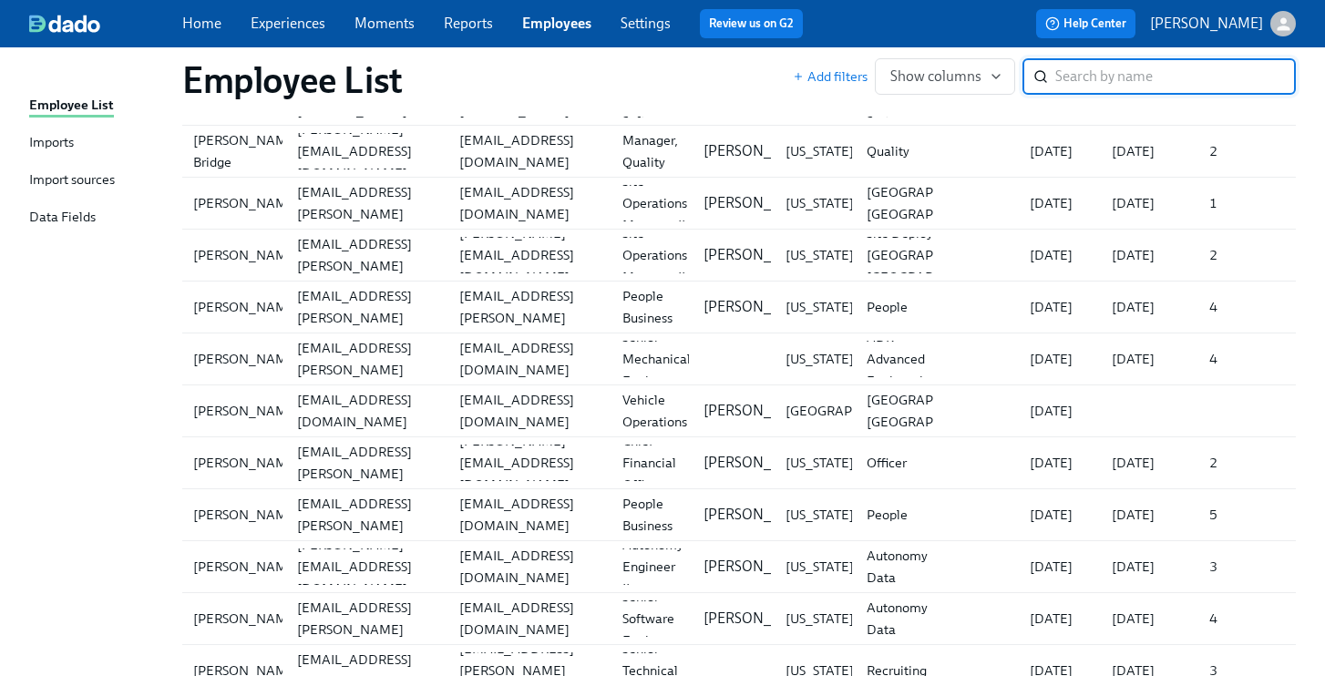
scroll to position [2451, 0]
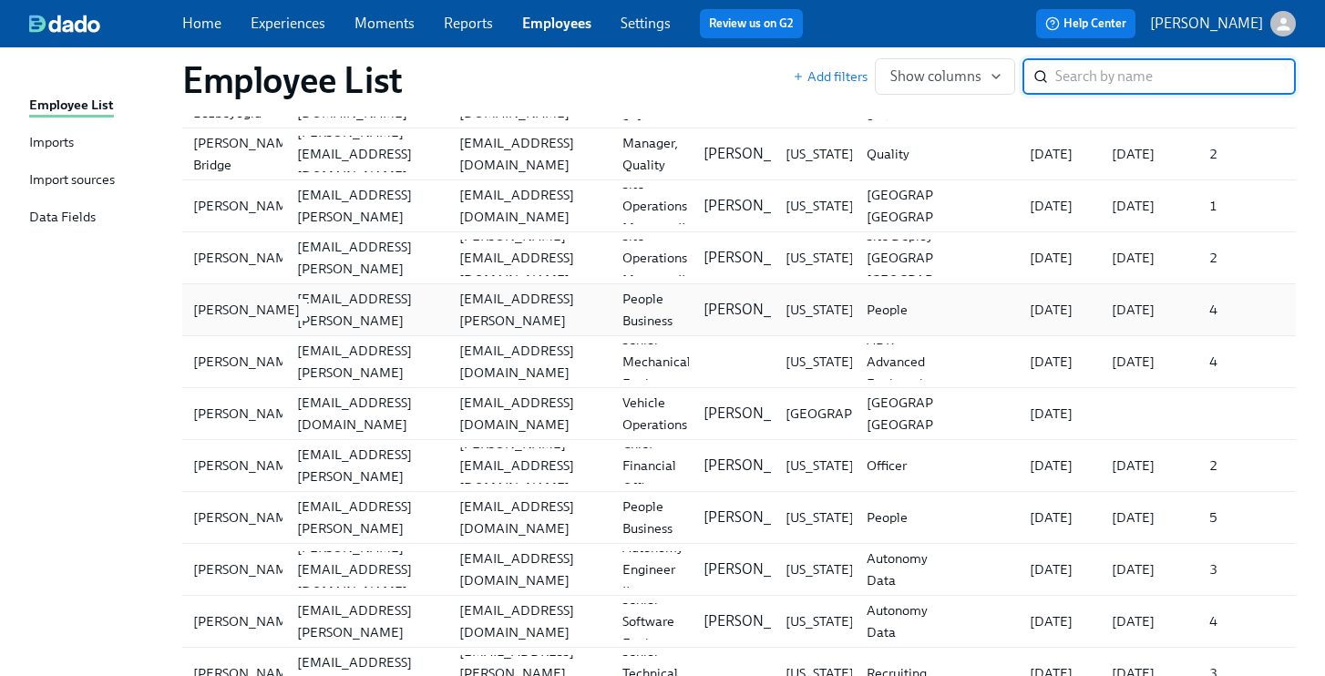
click at [233, 310] on div "[PERSON_NAME]" at bounding box center [246, 310] width 121 height 22
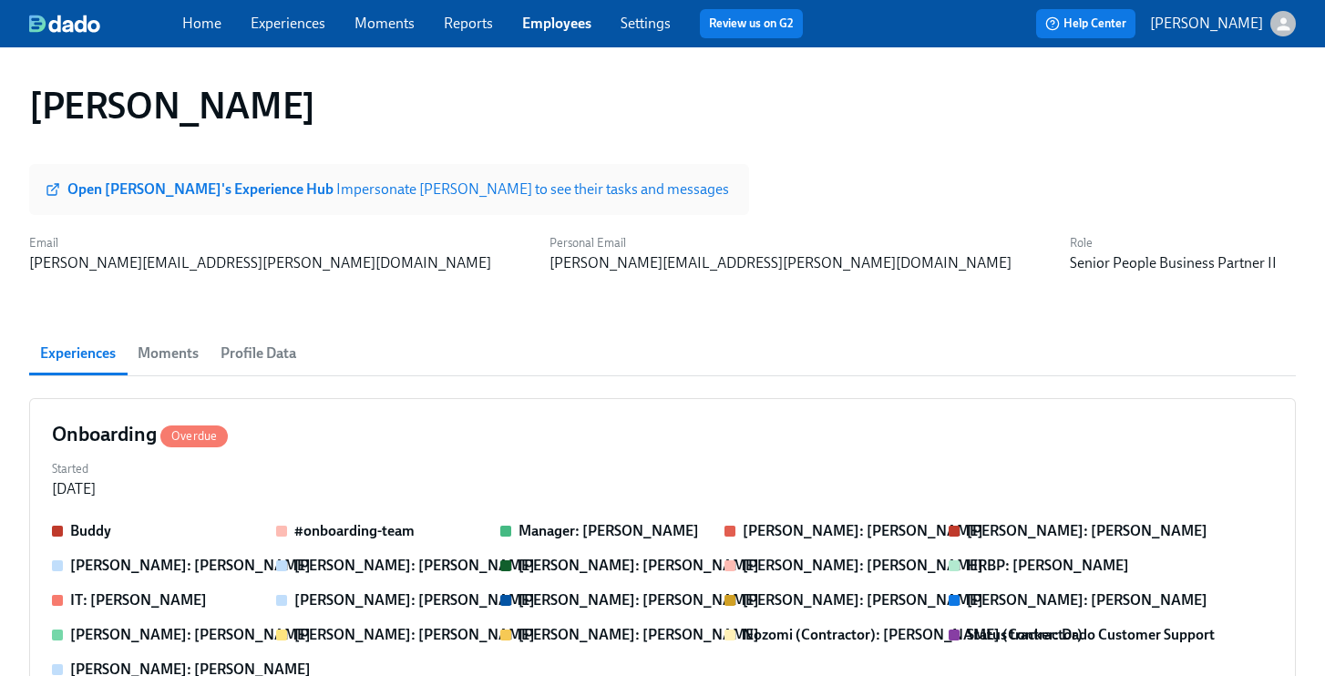
click at [267, 353] on span "Profile Data" at bounding box center [258, 354] width 76 height 26
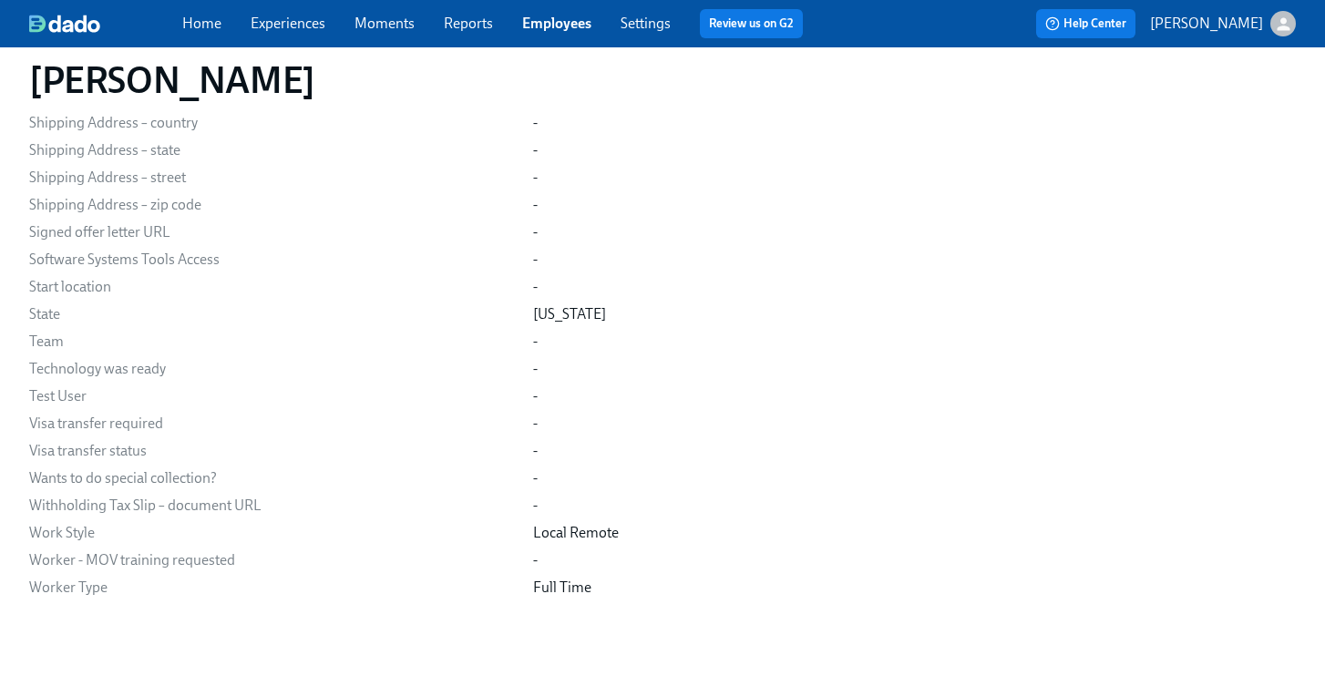
scroll to position [2933, 0]
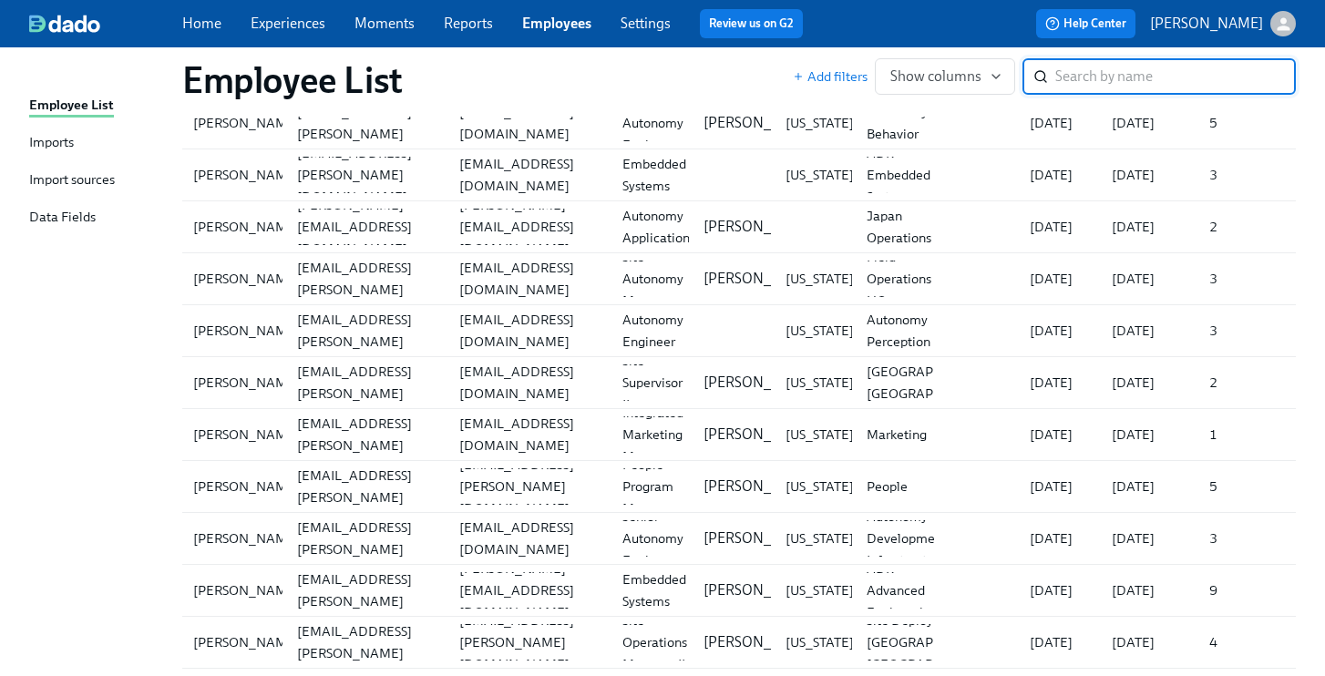
scroll to position [4098, 0]
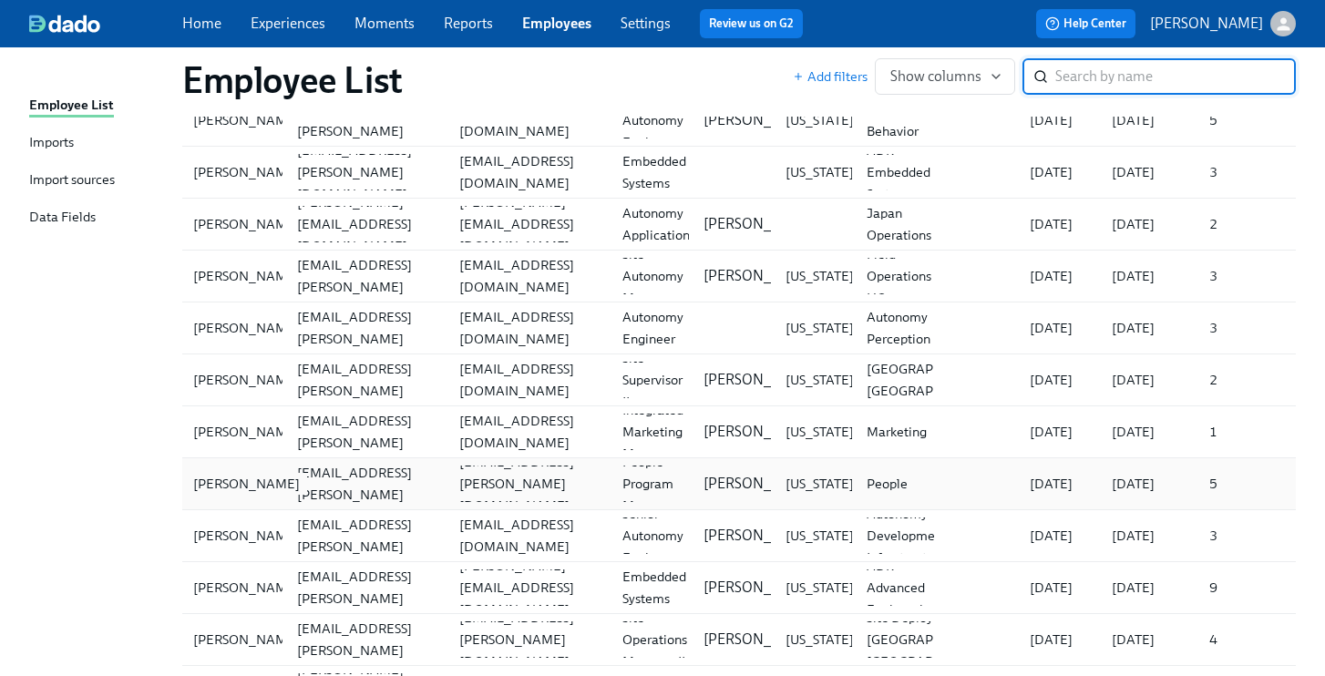
click at [222, 478] on div "[PERSON_NAME]" at bounding box center [246, 484] width 121 height 22
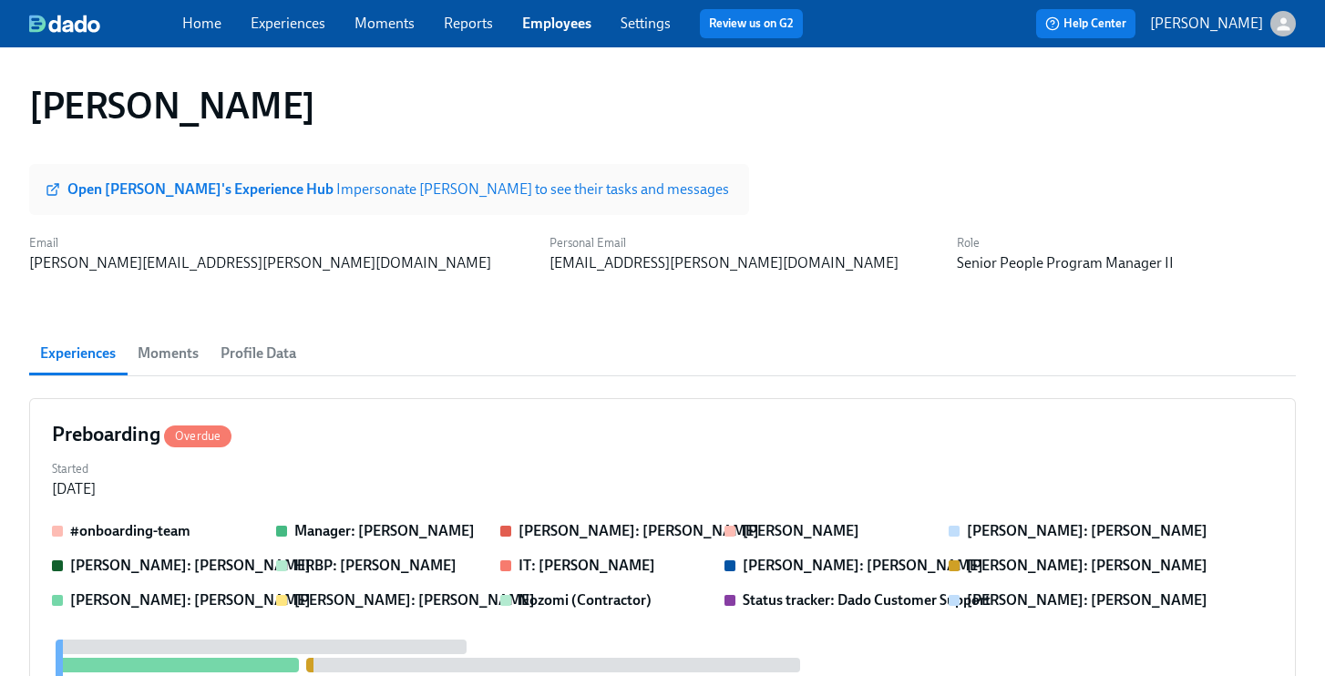
click at [266, 353] on span "Profile Data" at bounding box center [258, 354] width 76 height 26
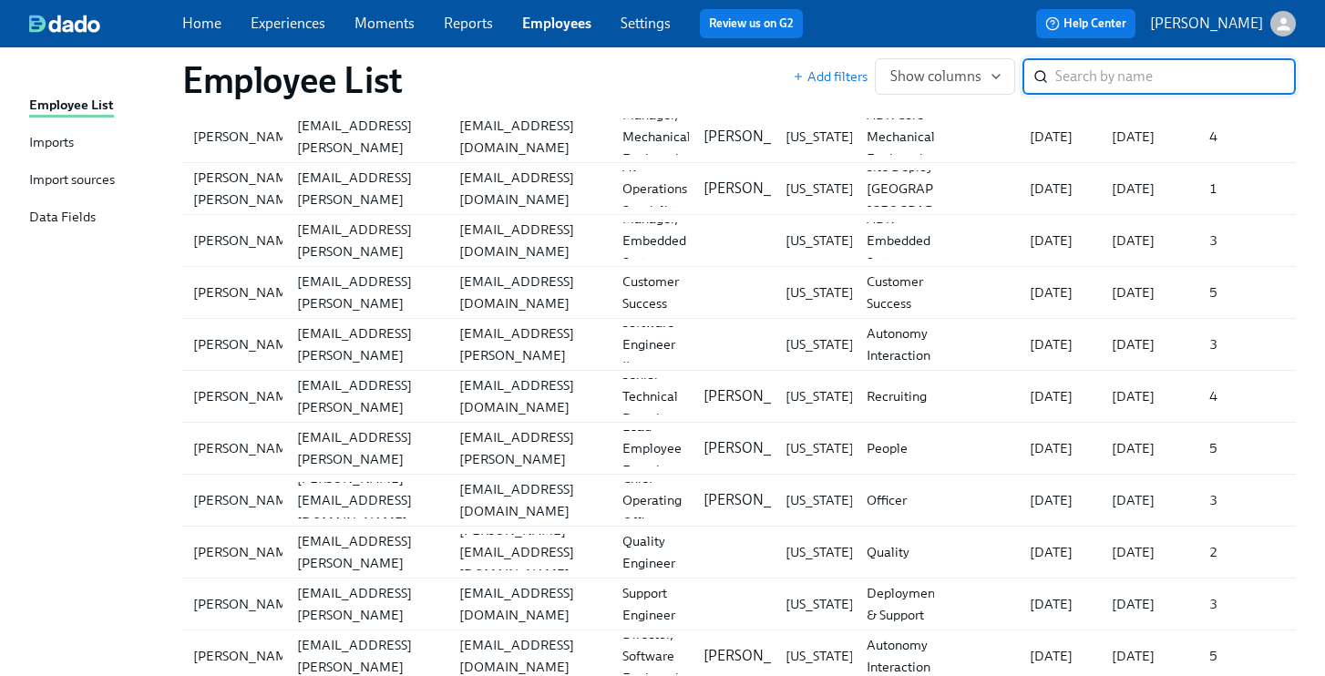
scroll to position [16783, 0]
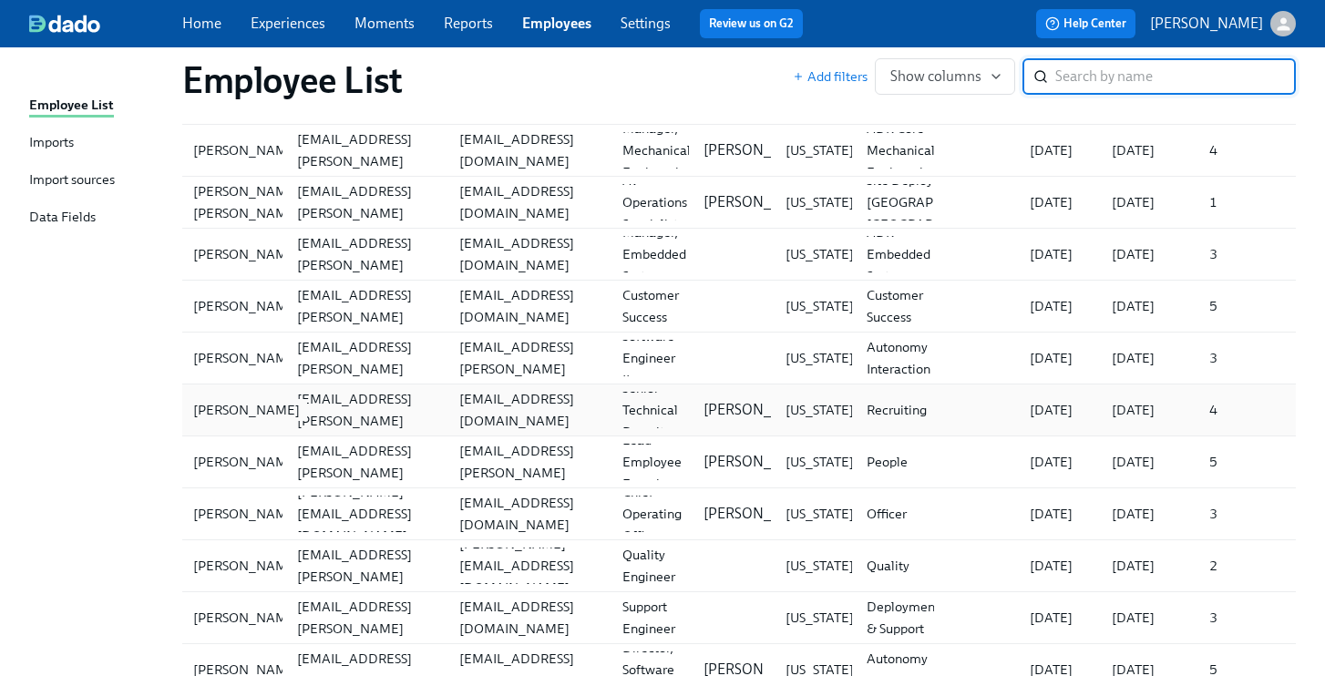
click at [200, 412] on div "[PERSON_NAME]" at bounding box center [246, 410] width 121 height 22
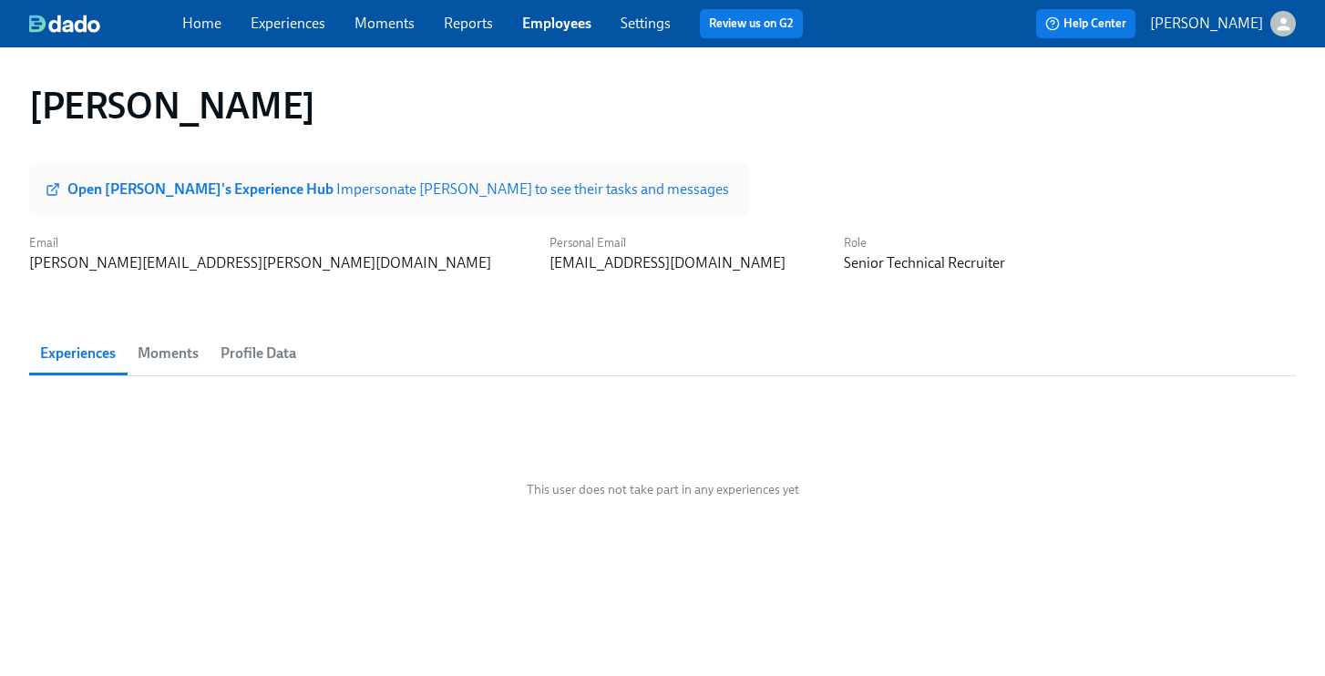
click at [251, 359] on span "Profile Data" at bounding box center [258, 354] width 76 height 26
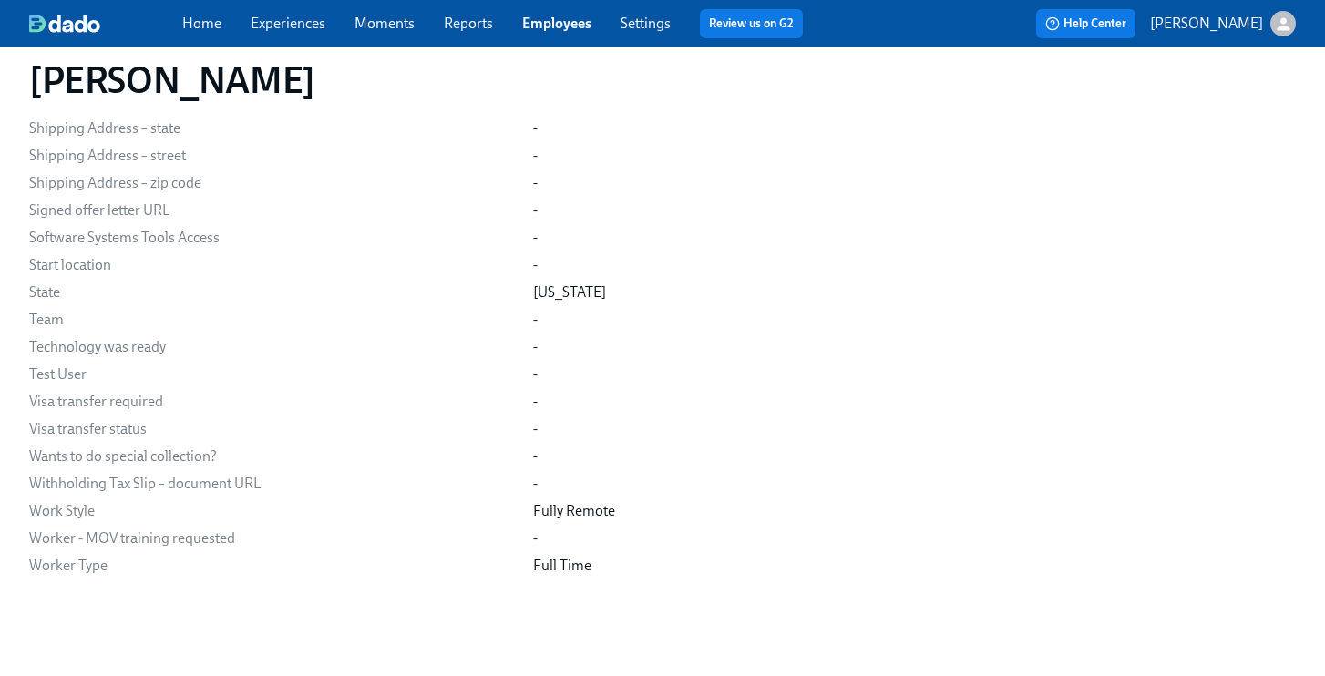
scroll to position [2933, 0]
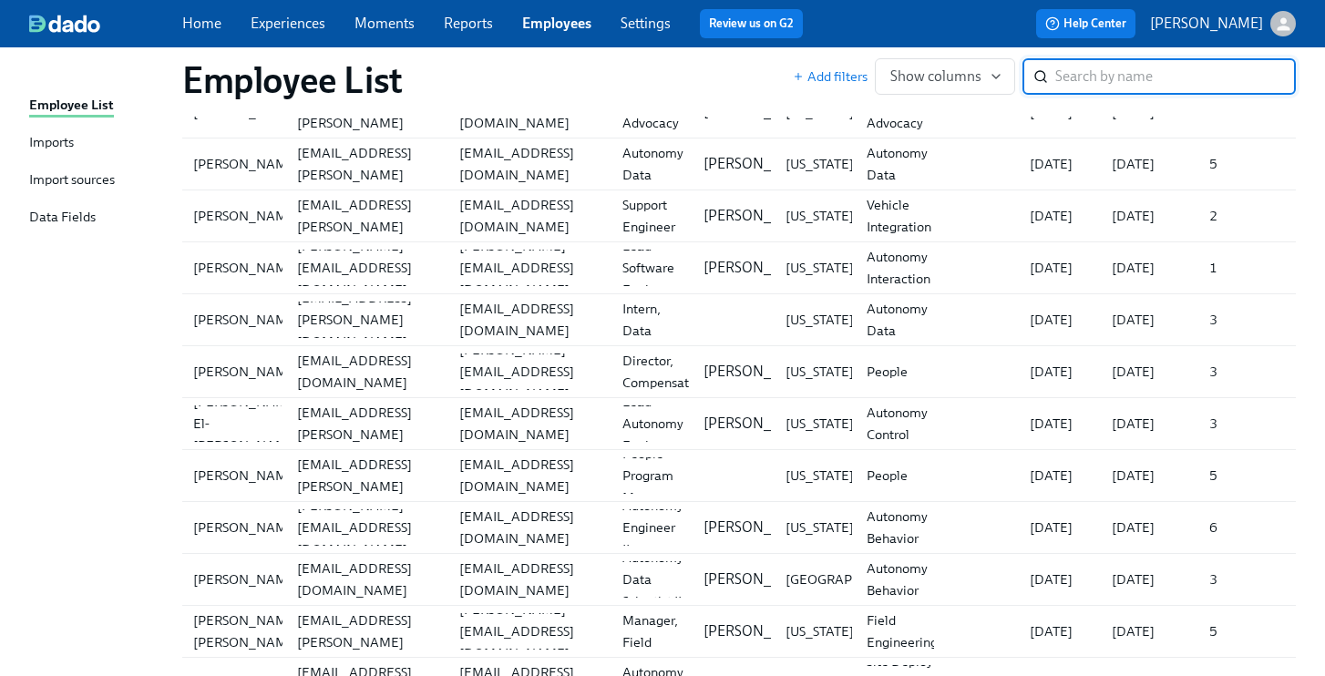
scroll to position [5051, 0]
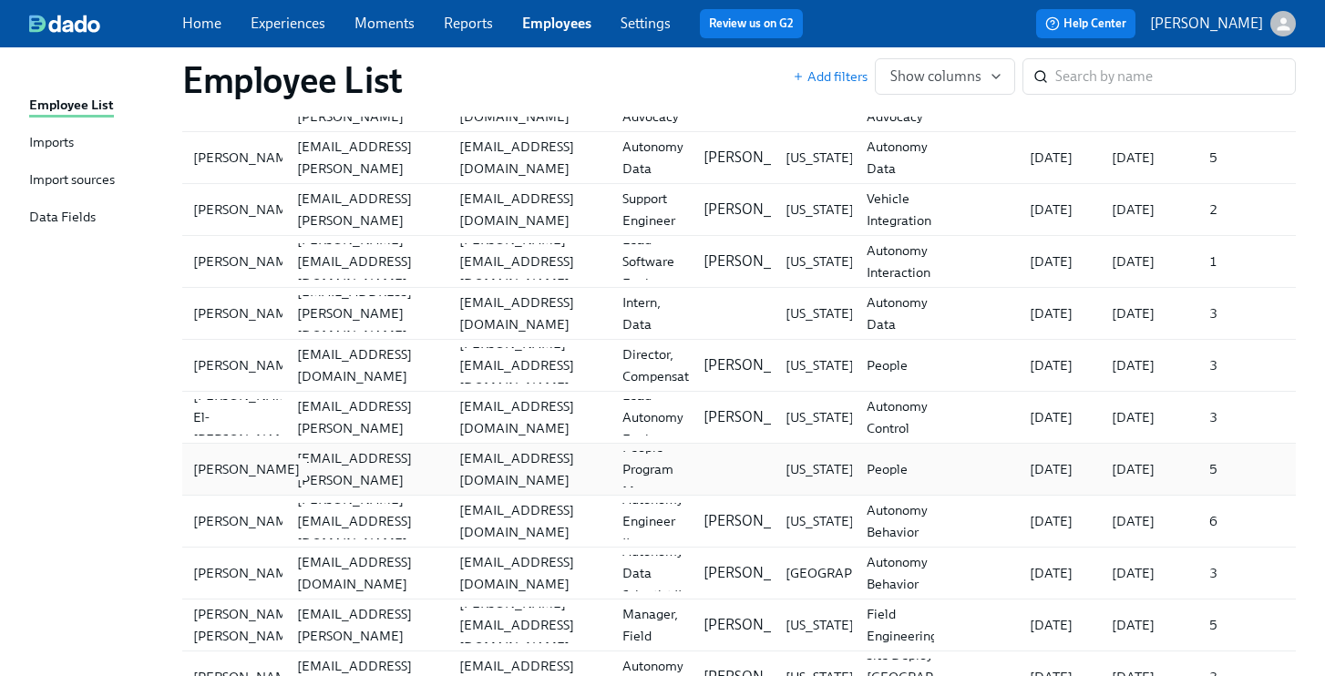
click at [216, 461] on div "[PERSON_NAME]" at bounding box center [246, 469] width 121 height 22
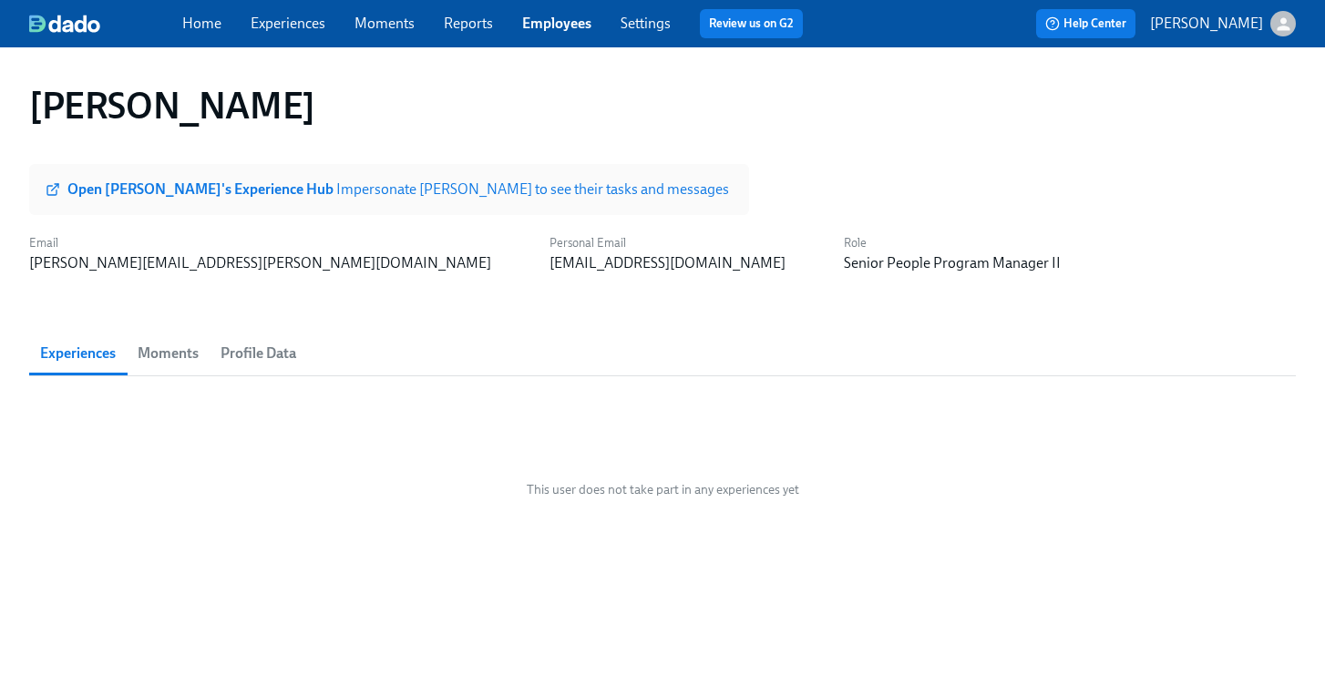
click at [263, 363] on span "Profile Data" at bounding box center [258, 354] width 76 height 26
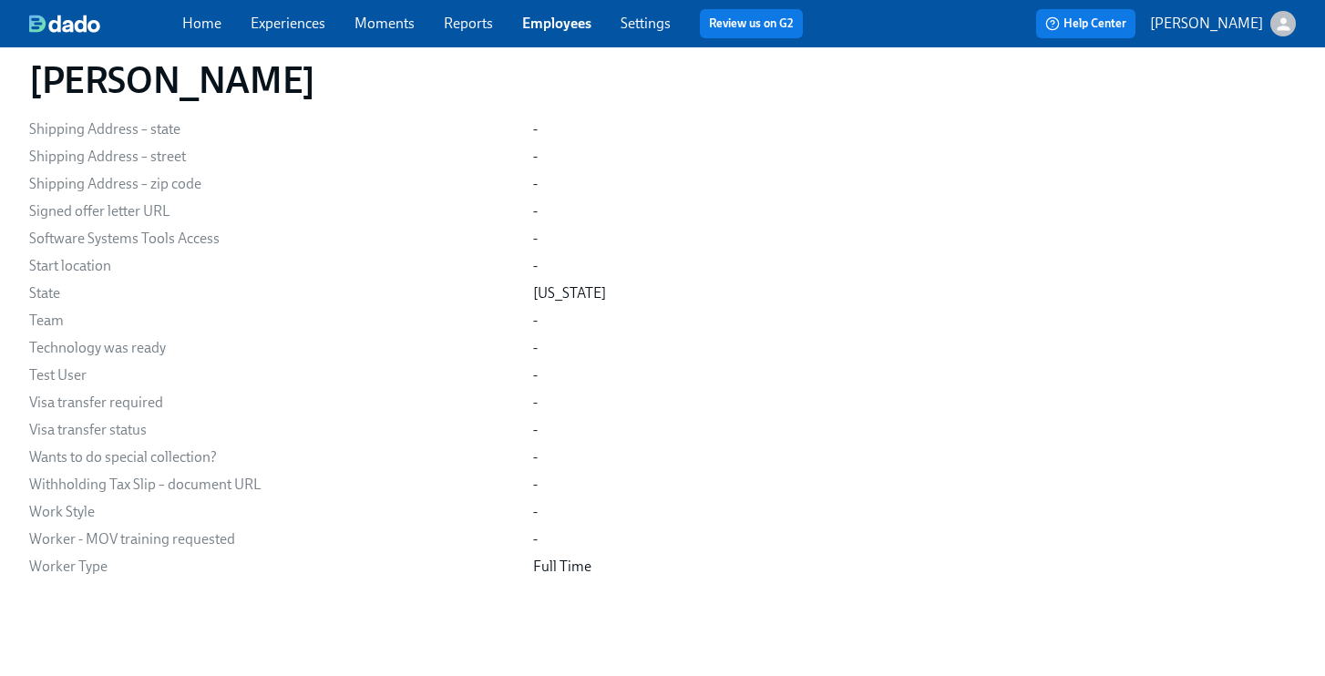
scroll to position [2933, 0]
